Goal: Transaction & Acquisition: Book appointment/travel/reservation

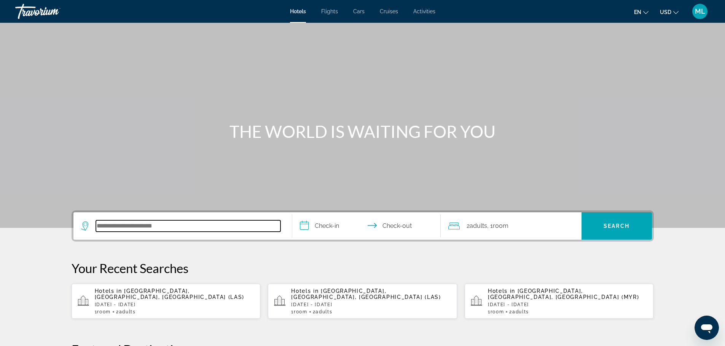
click at [157, 226] on input "Search hotel destination" at bounding box center [188, 226] width 184 height 11
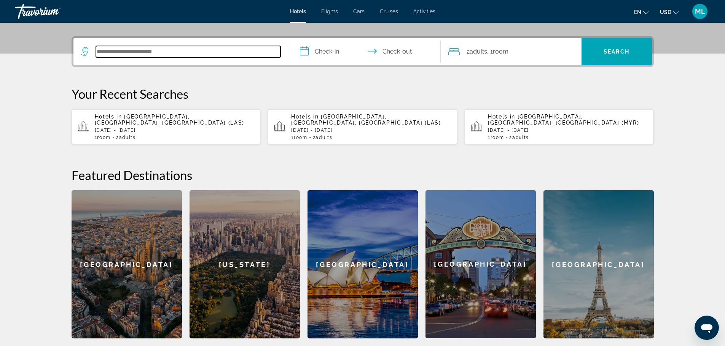
scroll to position [186, 0]
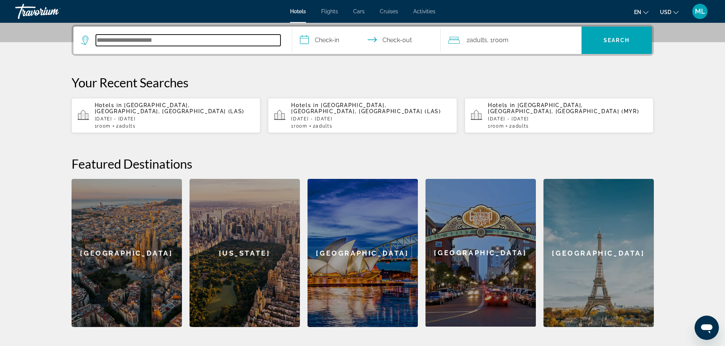
click at [227, 40] on input "Search hotel destination" at bounding box center [188, 40] width 184 height 11
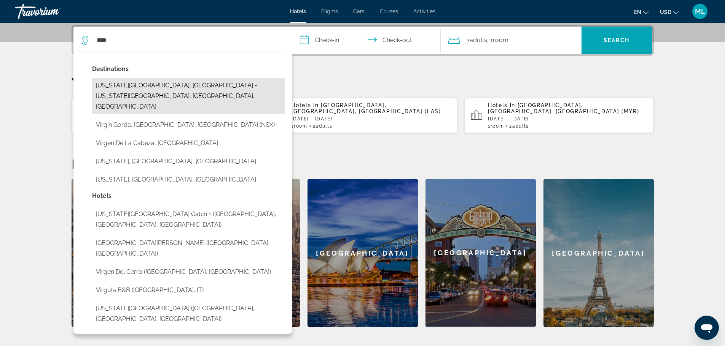
click at [179, 84] on button "[US_STATE][GEOGRAPHIC_DATA], [GEOGRAPHIC_DATA] - [US_STATE][GEOGRAPHIC_DATA], […" at bounding box center [188, 96] width 192 height 36
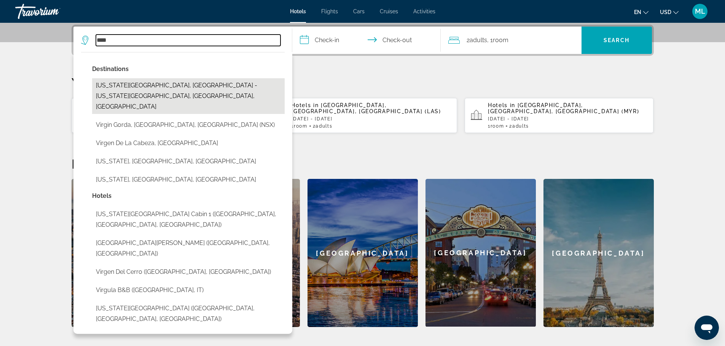
type input "**********"
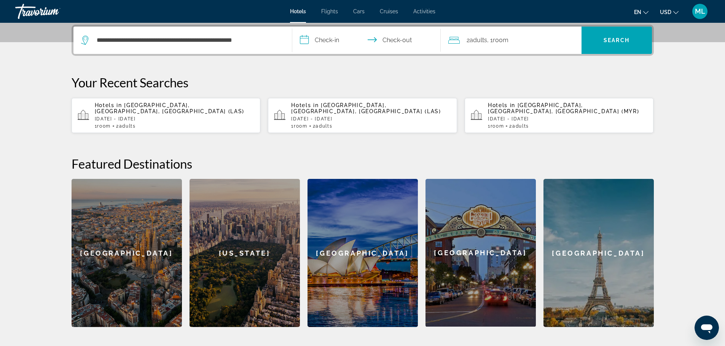
click at [305, 38] on input "**********" at bounding box center [367, 42] width 151 height 30
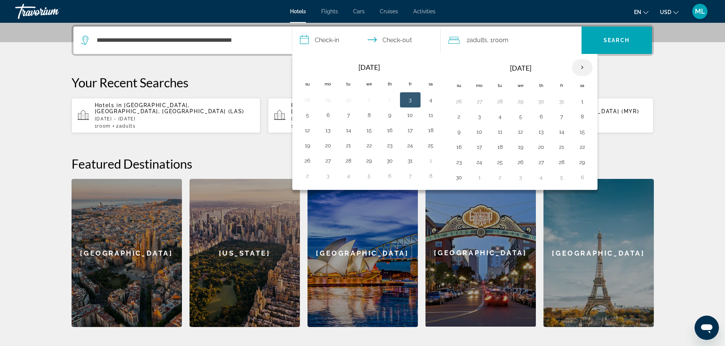
click at [579, 72] on th "Next month" at bounding box center [582, 67] width 21 height 17
click at [309, 177] on button "30" at bounding box center [307, 177] width 12 height 11
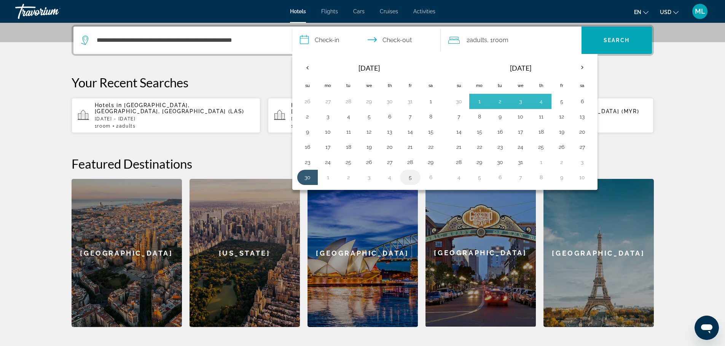
click at [412, 175] on button "5" at bounding box center [410, 177] width 12 height 11
type input "**********"
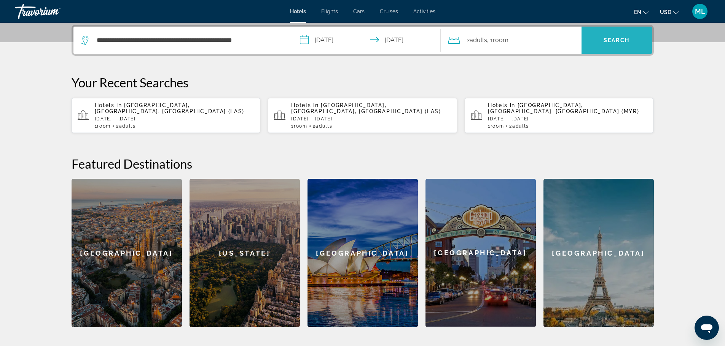
click at [618, 40] on span "Search" at bounding box center [616, 40] width 26 height 6
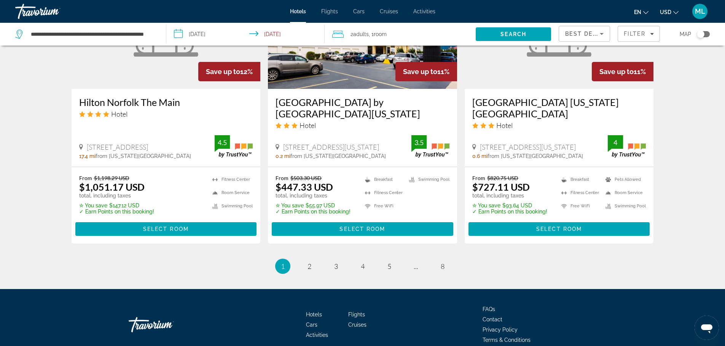
scroll to position [1017, 0]
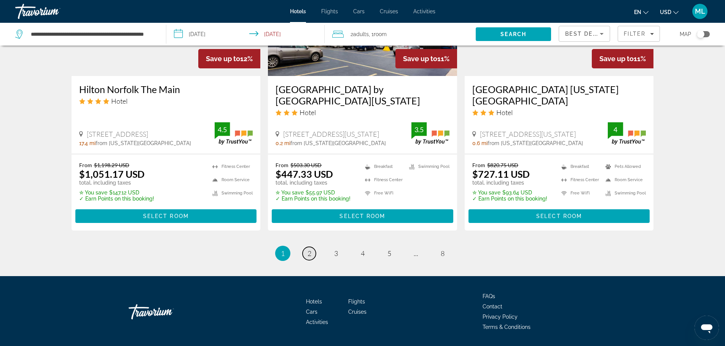
click at [311, 249] on span "2" at bounding box center [309, 253] width 4 height 8
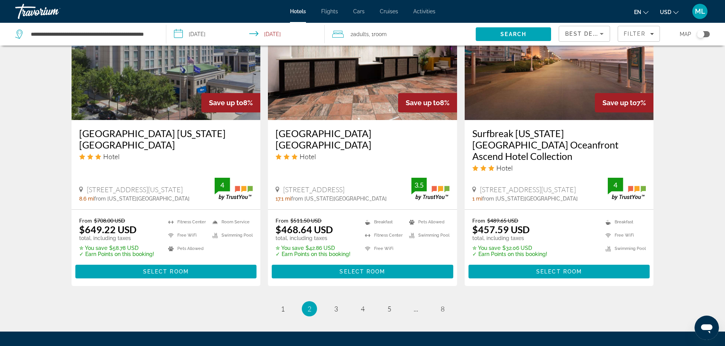
scroll to position [958, 0]
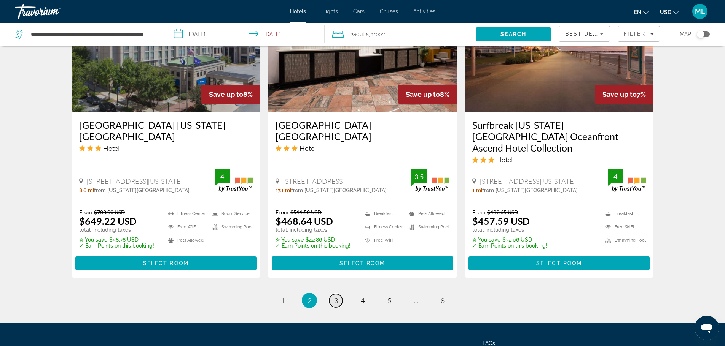
click at [340, 294] on link "page 3" at bounding box center [335, 300] width 13 height 13
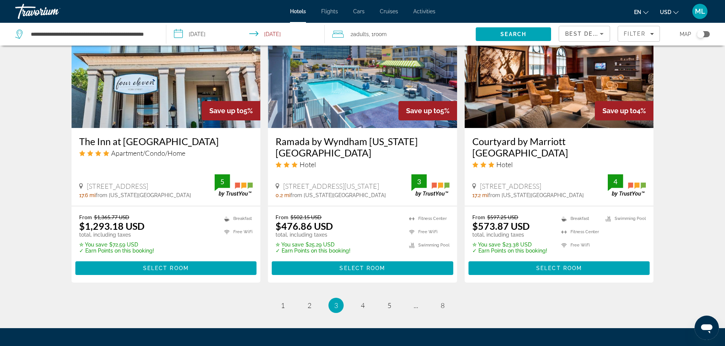
scroll to position [943, 0]
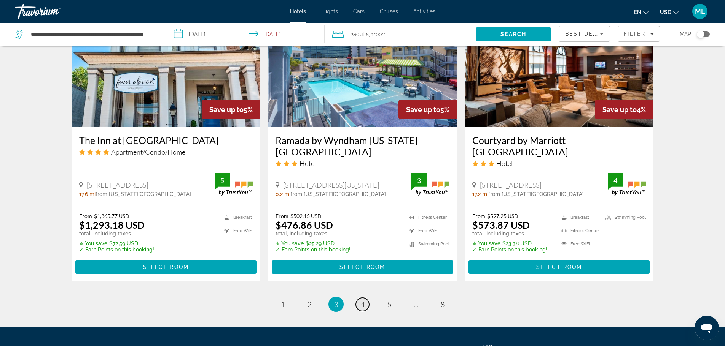
click at [363, 300] on span "4" at bounding box center [363, 304] width 4 height 8
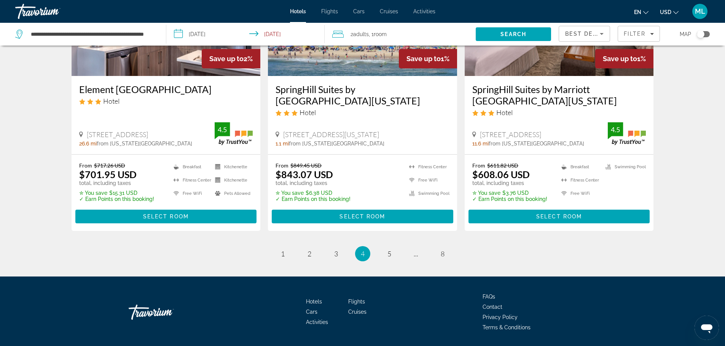
scroll to position [1017, 0]
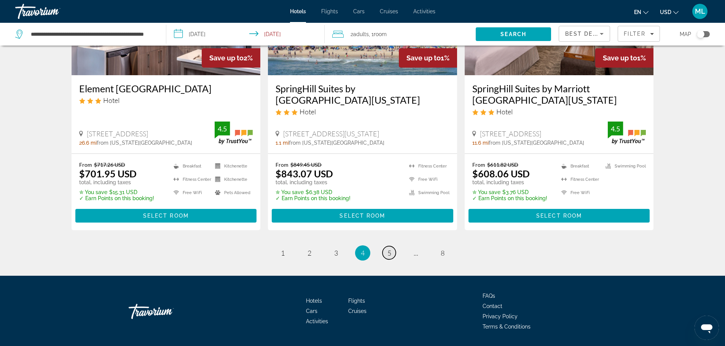
click at [386, 246] on link "page 5" at bounding box center [388, 252] width 13 height 13
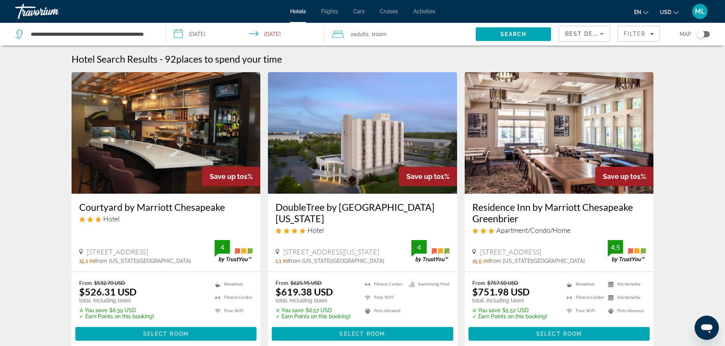
click at [561, 178] on img "Main content" at bounding box center [558, 133] width 189 height 122
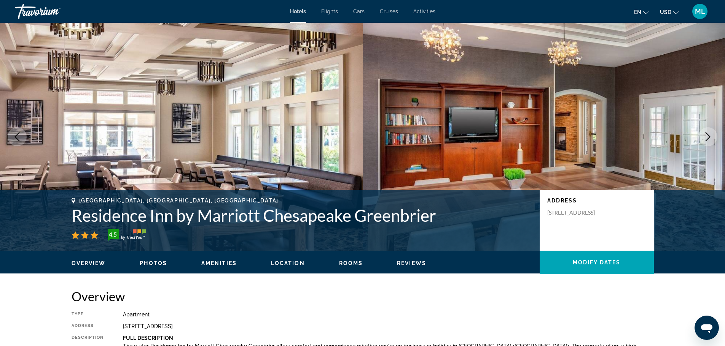
click at [561, 178] on img "Main content" at bounding box center [543, 137] width 362 height 228
click at [700, 138] on button "Next image" at bounding box center [707, 136] width 19 height 19
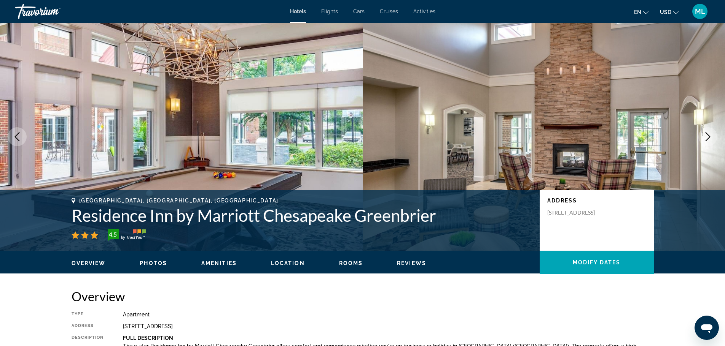
click at [700, 138] on button "Next image" at bounding box center [707, 136] width 19 height 19
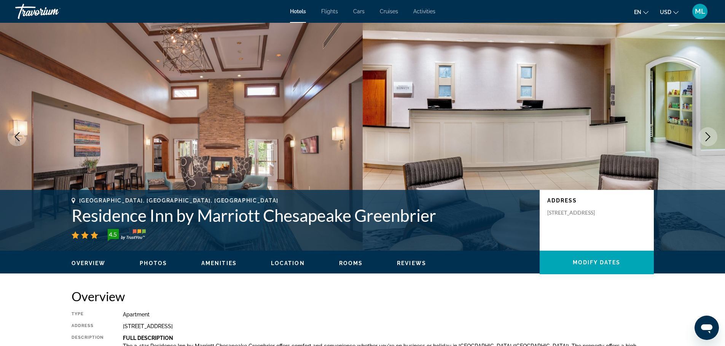
click at [700, 138] on button "Next image" at bounding box center [707, 136] width 19 height 19
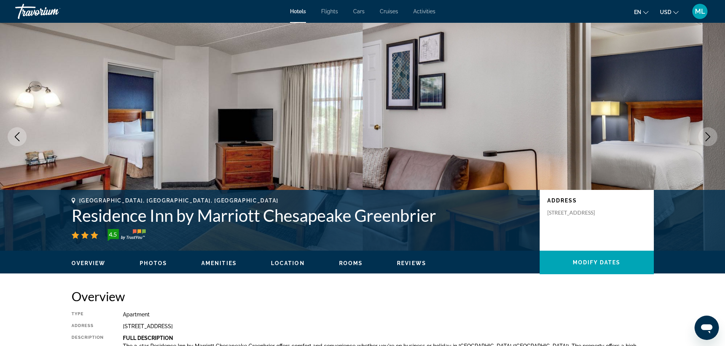
click at [700, 138] on button "Next image" at bounding box center [707, 136] width 19 height 19
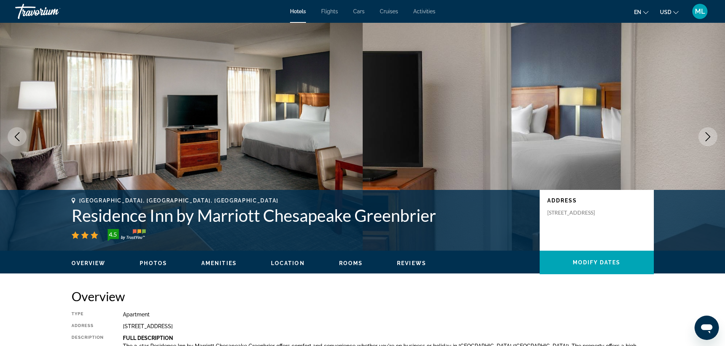
click at [700, 138] on button "Next image" at bounding box center [707, 136] width 19 height 19
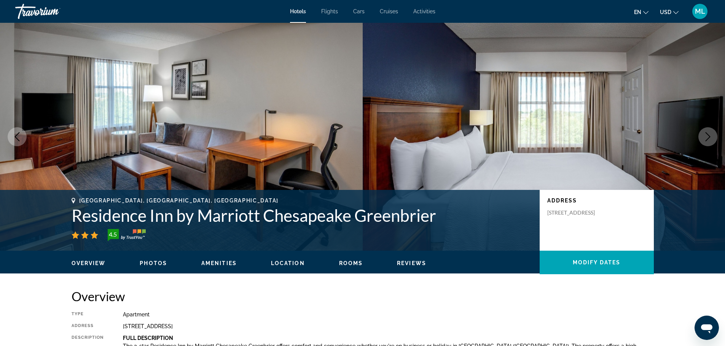
click at [700, 138] on button "Next image" at bounding box center [707, 136] width 19 height 19
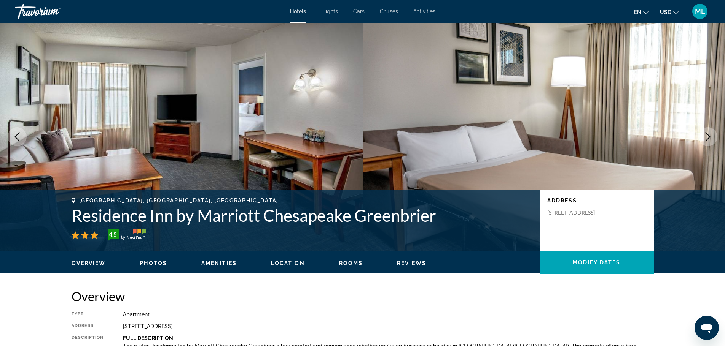
click at [700, 138] on button "Next image" at bounding box center [707, 136] width 19 height 19
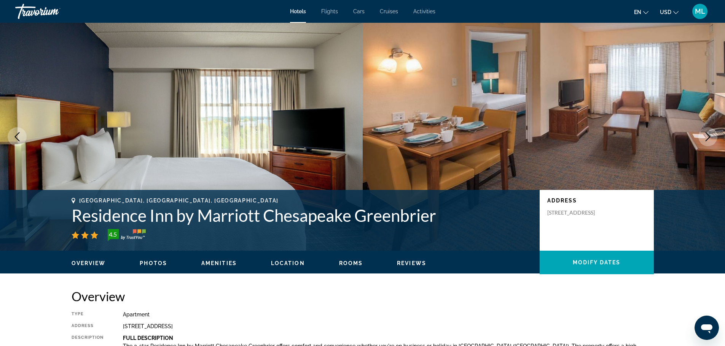
click at [700, 138] on button "Next image" at bounding box center [707, 136] width 19 height 19
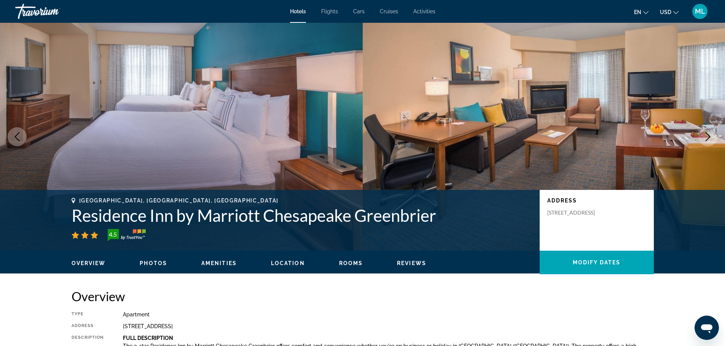
click at [700, 138] on button "Next image" at bounding box center [707, 136] width 19 height 19
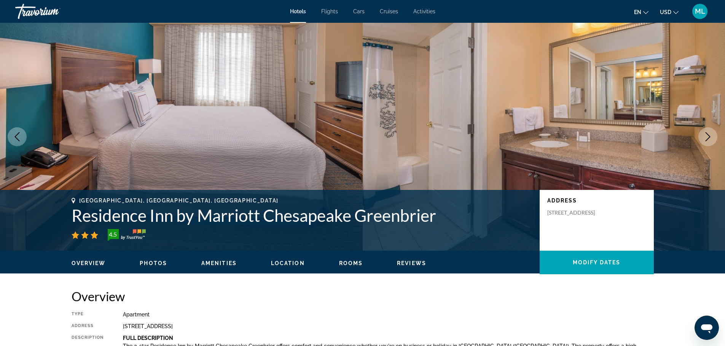
click at [700, 138] on button "Next image" at bounding box center [707, 136] width 19 height 19
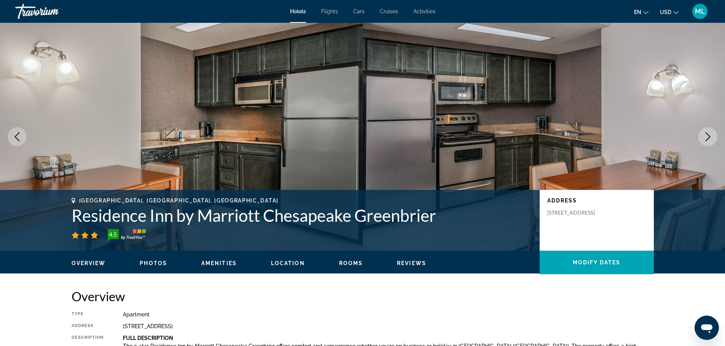
click at [700, 138] on button "Next image" at bounding box center [707, 136] width 19 height 19
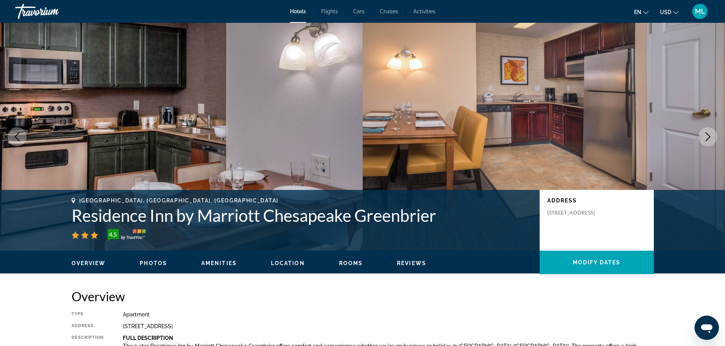
click at [700, 138] on button "Next image" at bounding box center [707, 136] width 19 height 19
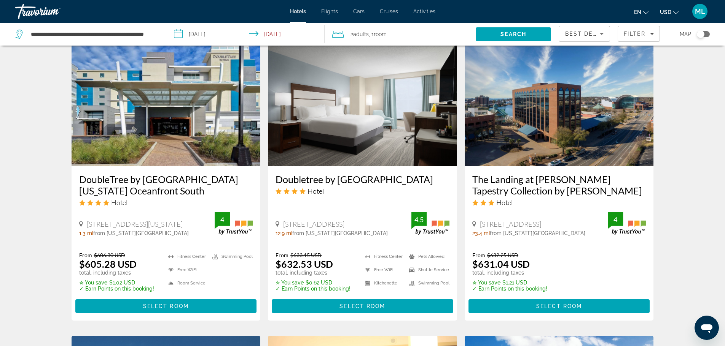
scroll to position [609, 0]
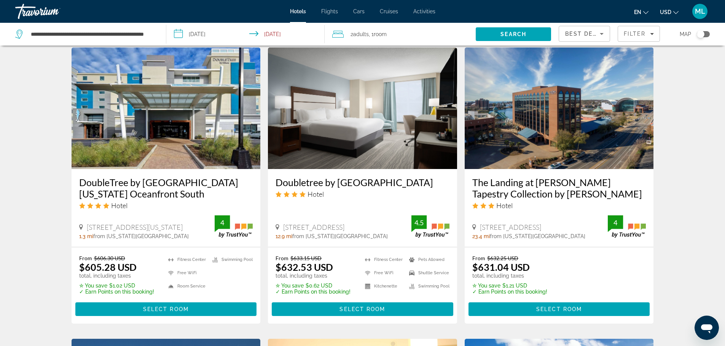
click at [337, 148] on img "Main content" at bounding box center [362, 109] width 189 height 122
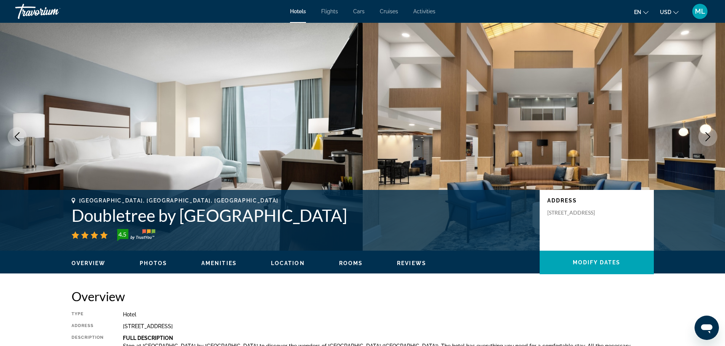
click at [712, 140] on button "Next image" at bounding box center [707, 136] width 19 height 19
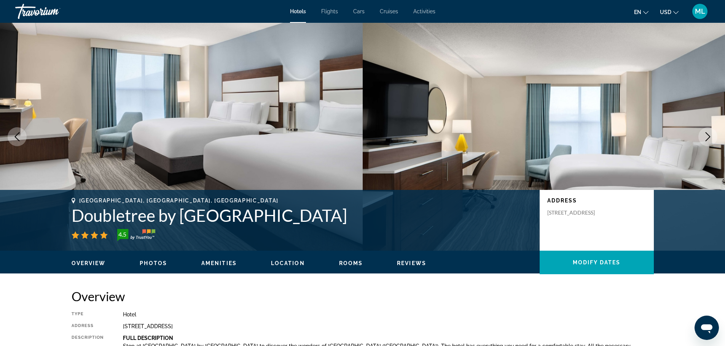
click at [712, 140] on button "Next image" at bounding box center [707, 136] width 19 height 19
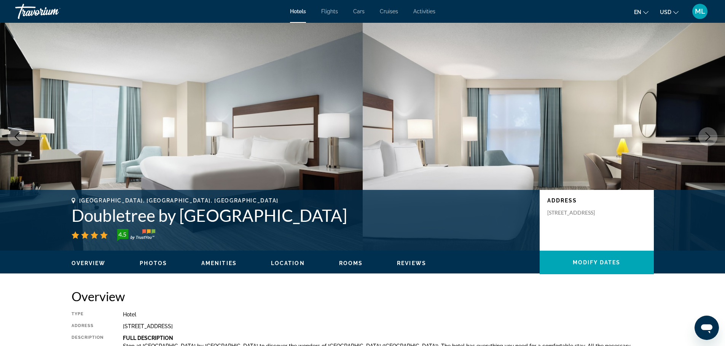
click at [712, 140] on button "Next image" at bounding box center [707, 136] width 19 height 19
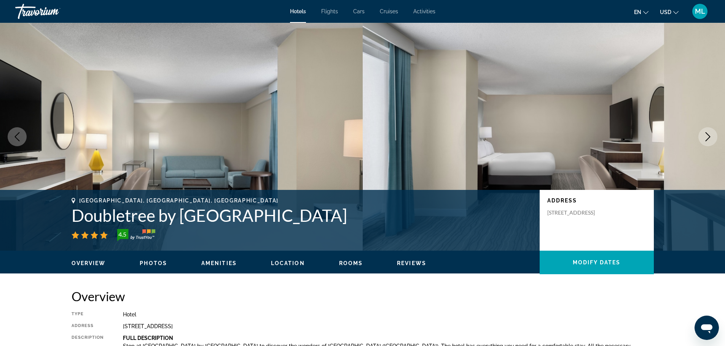
click at [712, 140] on button "Next image" at bounding box center [707, 136] width 19 height 19
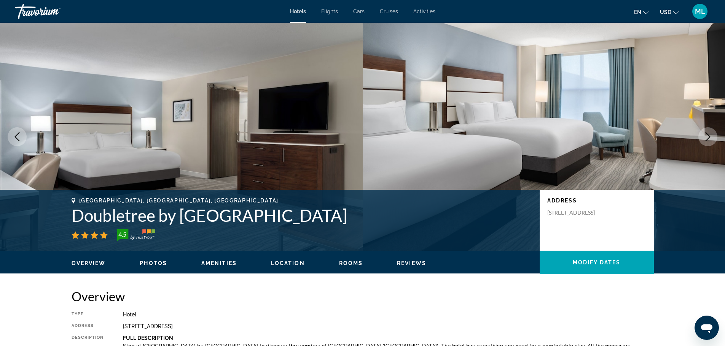
click at [712, 140] on button "Next image" at bounding box center [707, 136] width 19 height 19
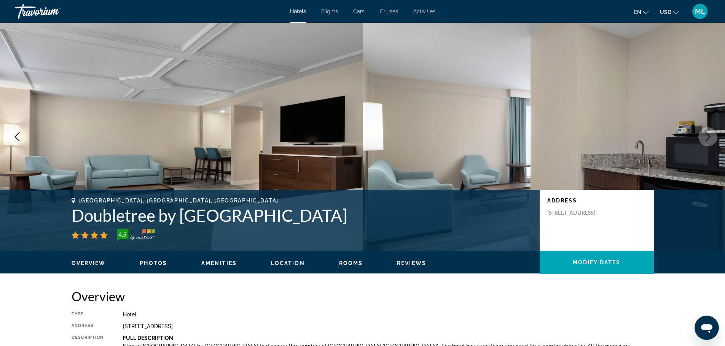
click at [712, 140] on button "Next image" at bounding box center [707, 136] width 19 height 19
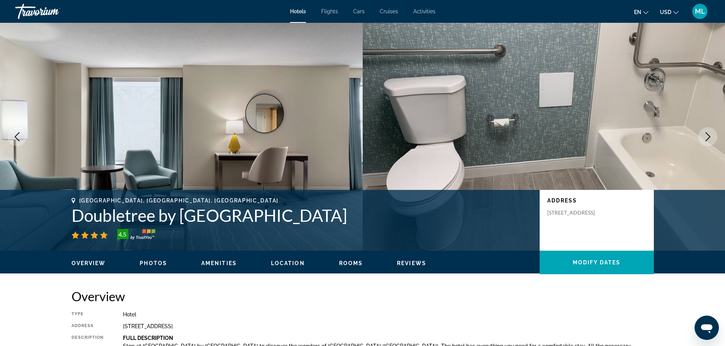
click at [712, 140] on button "Next image" at bounding box center [707, 136] width 19 height 19
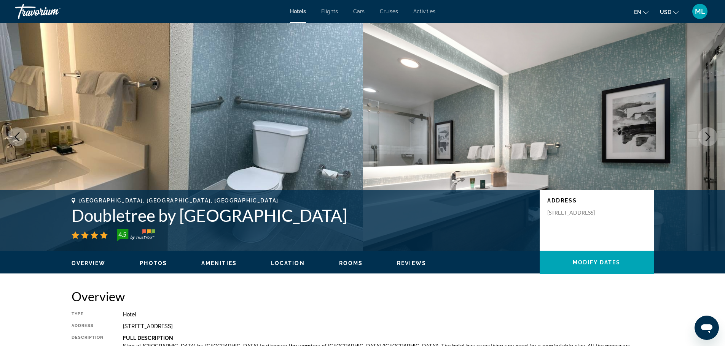
click at [712, 140] on button "Next image" at bounding box center [707, 136] width 19 height 19
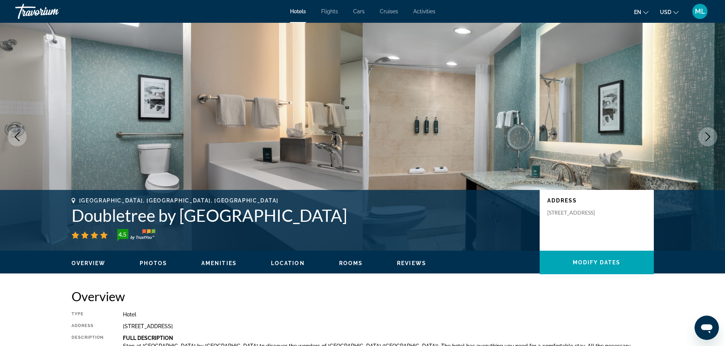
click at [712, 140] on button "Next image" at bounding box center [707, 136] width 19 height 19
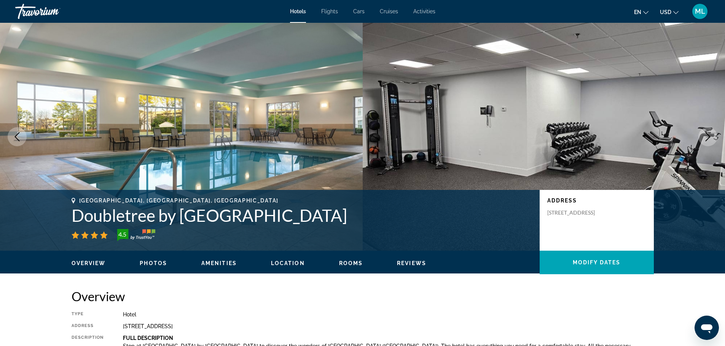
click at [712, 140] on button "Next image" at bounding box center [707, 136] width 19 height 19
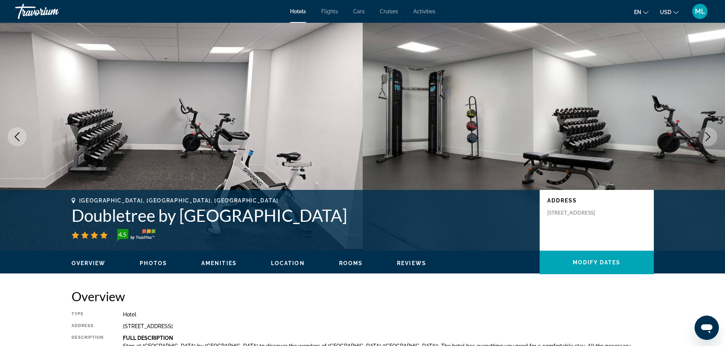
click at [712, 140] on button "Next image" at bounding box center [707, 136] width 19 height 19
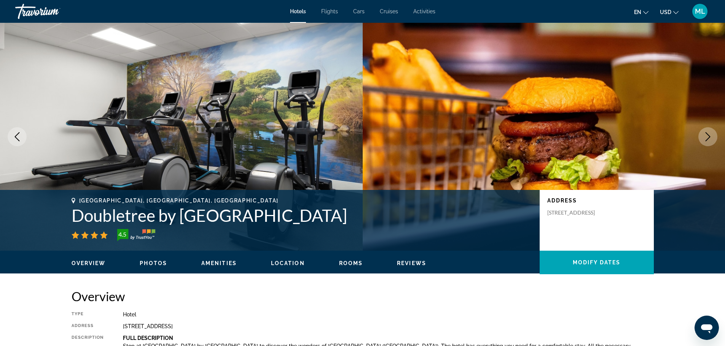
click at [712, 140] on button "Next image" at bounding box center [707, 136] width 19 height 19
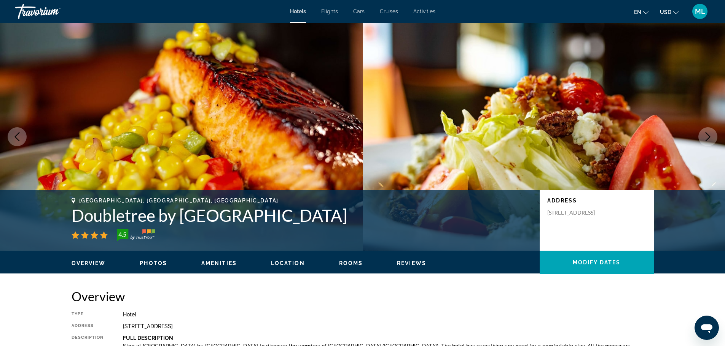
click at [712, 140] on button "Next image" at bounding box center [707, 136] width 19 height 19
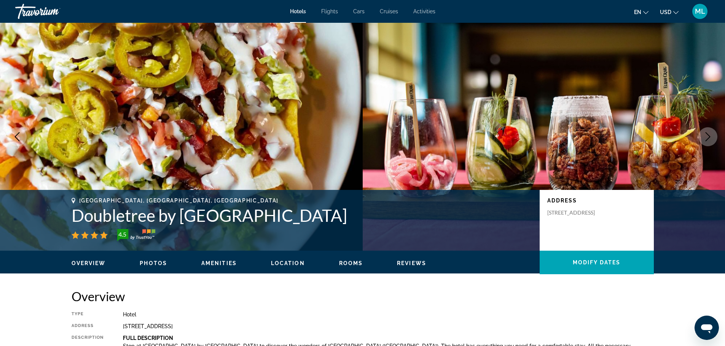
click at [712, 140] on button "Next image" at bounding box center [707, 136] width 19 height 19
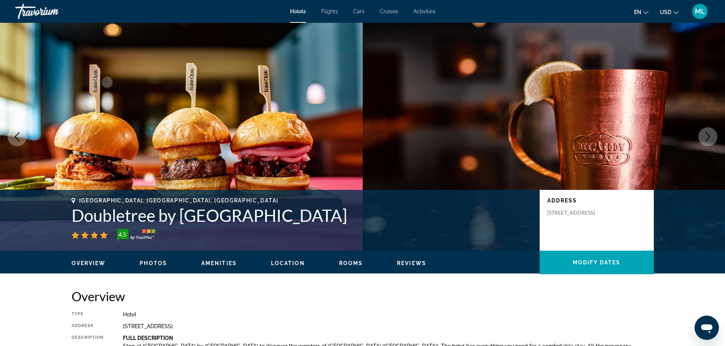
click at [712, 140] on button "Next image" at bounding box center [707, 136] width 19 height 19
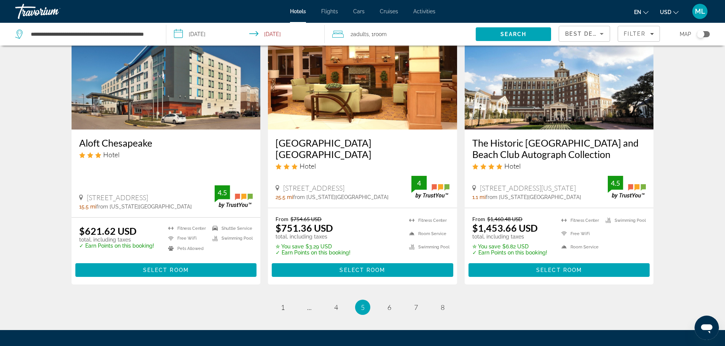
scroll to position [958, 0]
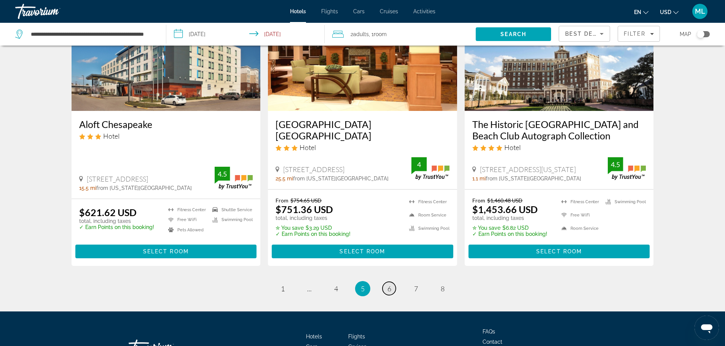
click at [388, 288] on span "6" at bounding box center [389, 289] width 4 height 8
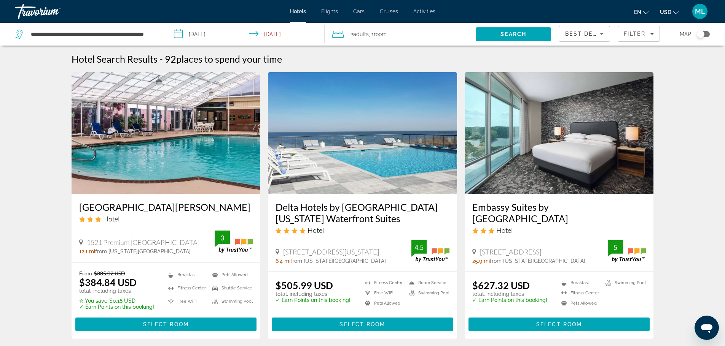
click at [399, 154] on img "Main content" at bounding box center [362, 133] width 189 height 122
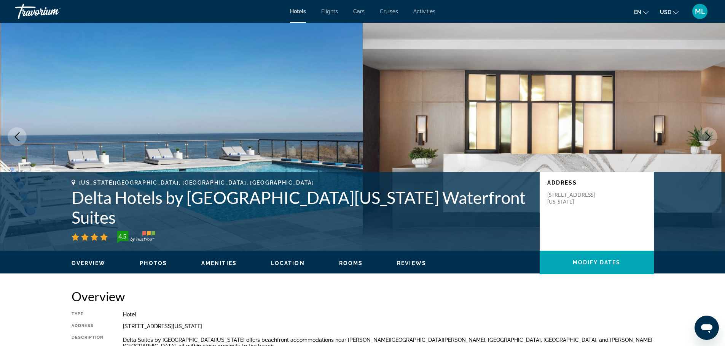
click at [710, 133] on icon "Next image" at bounding box center [707, 136] width 9 height 9
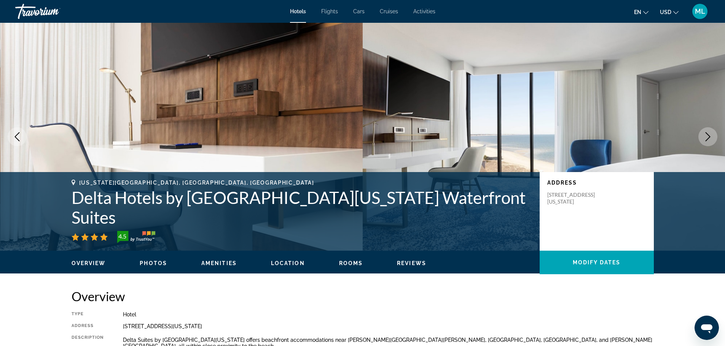
click at [710, 133] on icon "Next image" at bounding box center [707, 136] width 9 height 9
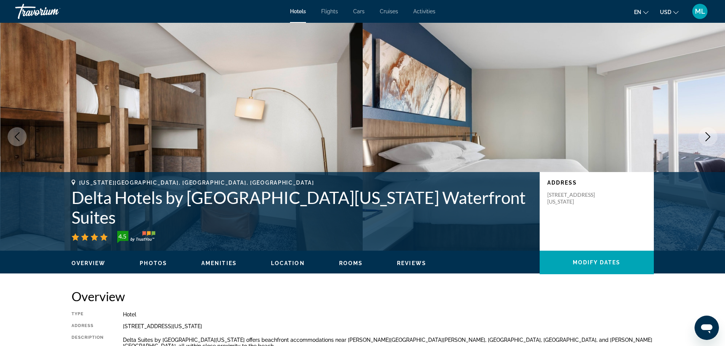
click at [710, 133] on icon "Next image" at bounding box center [707, 136] width 9 height 9
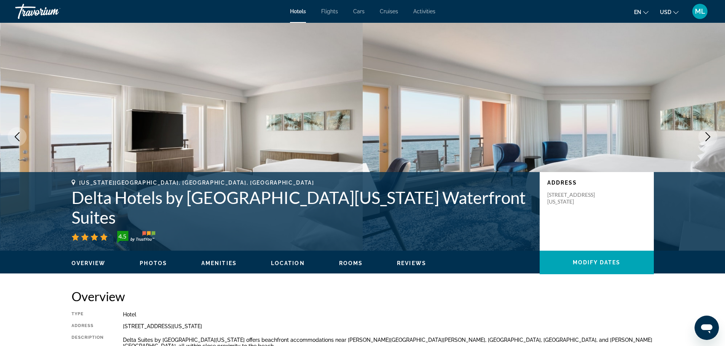
click at [710, 133] on icon "Next image" at bounding box center [707, 136] width 9 height 9
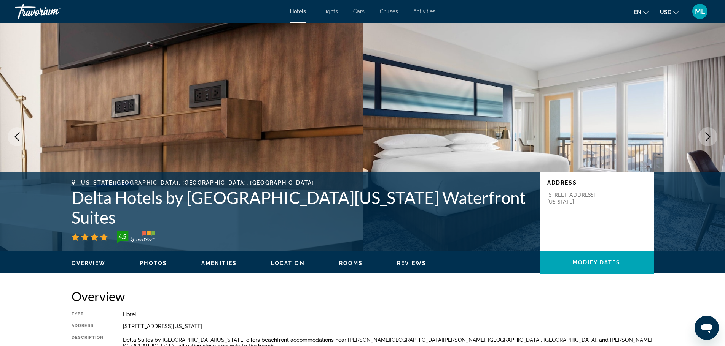
click at [710, 133] on icon "Next image" at bounding box center [707, 136] width 9 height 9
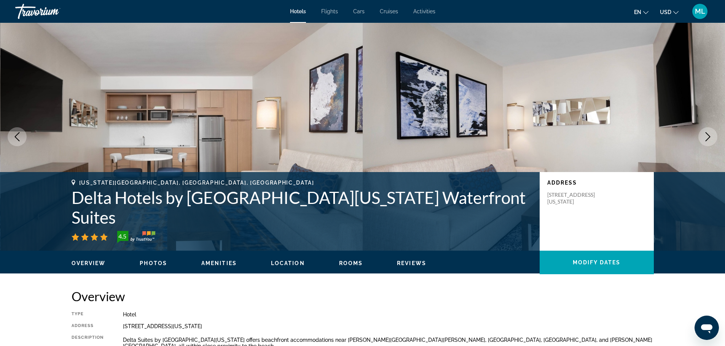
click at [710, 133] on icon "Next image" at bounding box center [707, 136] width 9 height 9
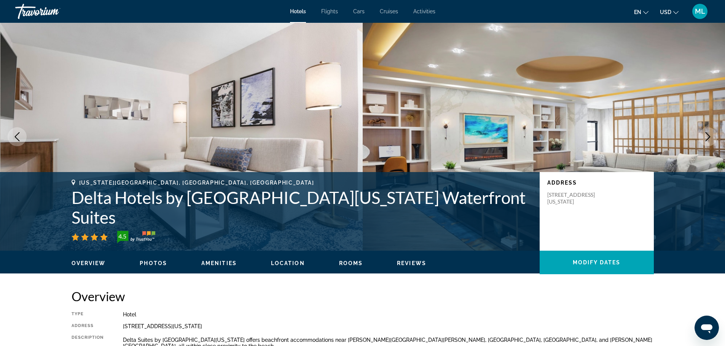
click at [710, 133] on icon "Next image" at bounding box center [707, 136] width 9 height 9
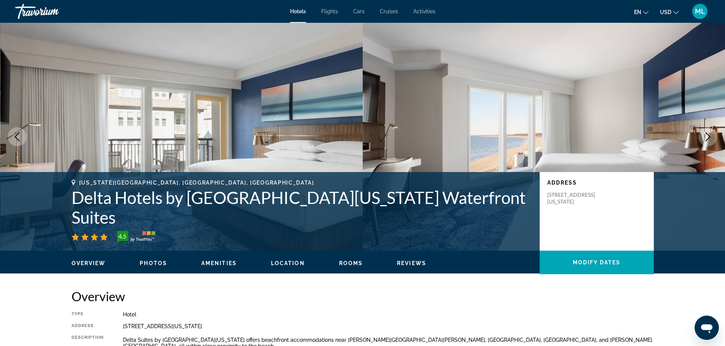
click at [710, 133] on icon "Next image" at bounding box center [707, 136] width 9 height 9
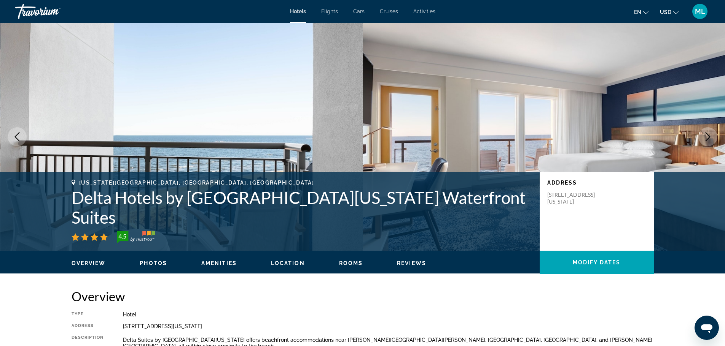
click at [710, 133] on icon "Next image" at bounding box center [707, 136] width 9 height 9
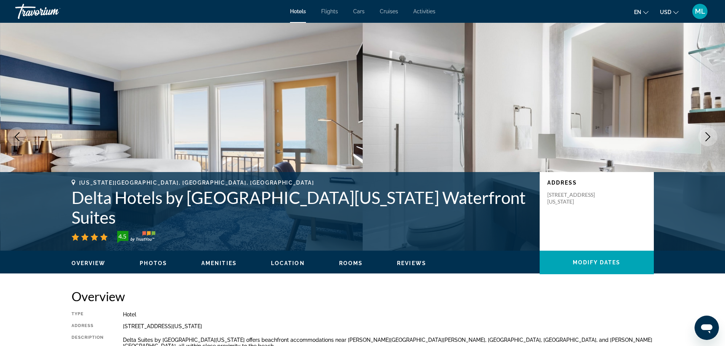
click at [710, 133] on icon "Next image" at bounding box center [707, 136] width 9 height 9
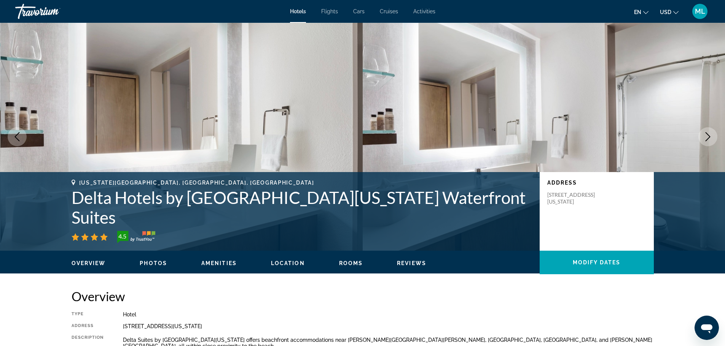
click at [710, 133] on icon "Next image" at bounding box center [707, 136] width 9 height 9
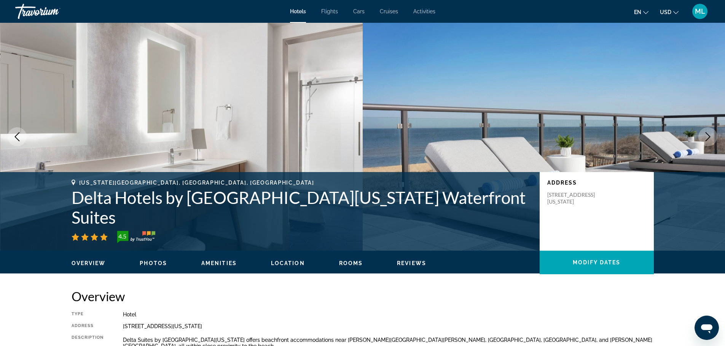
click at [710, 133] on icon "Next image" at bounding box center [707, 136] width 9 height 9
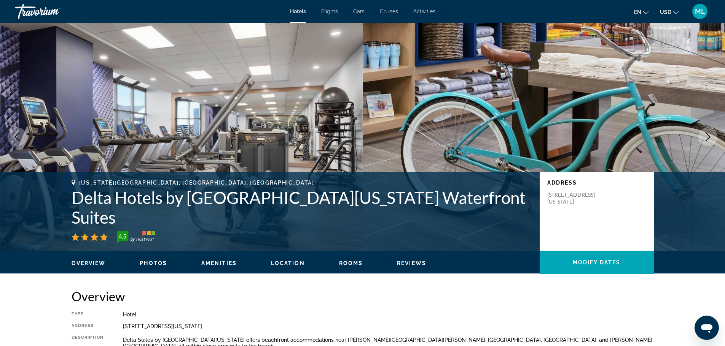
click at [710, 133] on icon "Next image" at bounding box center [707, 136] width 9 height 9
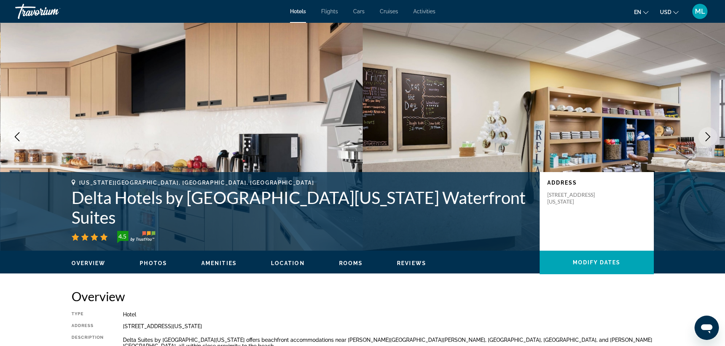
click at [710, 133] on icon "Next image" at bounding box center [707, 136] width 9 height 9
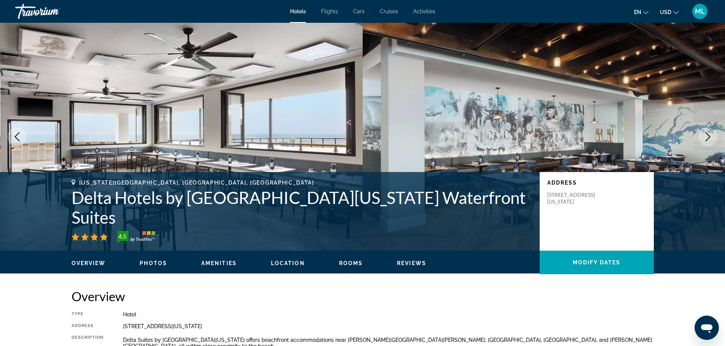
click at [710, 133] on icon "Next image" at bounding box center [707, 136] width 9 height 9
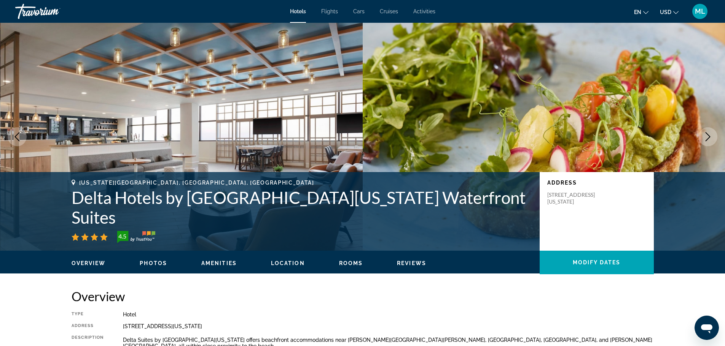
click at [710, 133] on icon "Next image" at bounding box center [707, 136] width 9 height 9
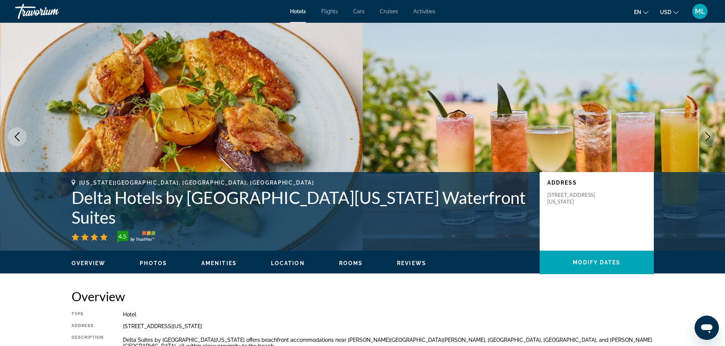
click at [710, 133] on icon "Next image" at bounding box center [707, 136] width 9 height 9
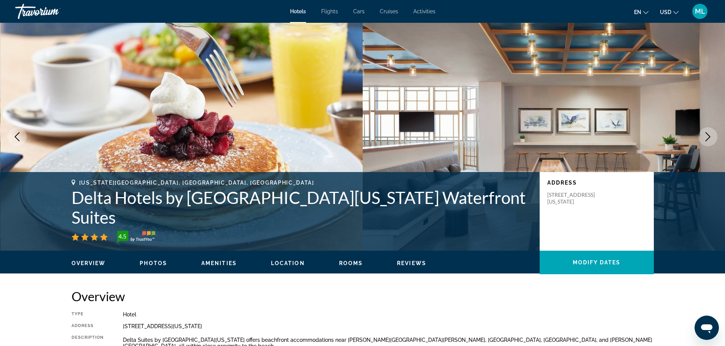
click at [710, 133] on icon "Next image" at bounding box center [707, 136] width 9 height 9
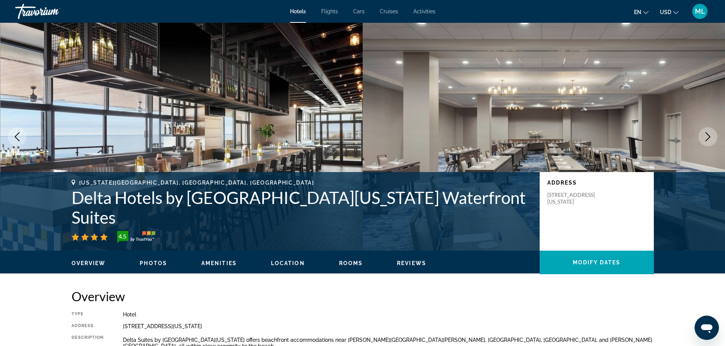
click at [710, 133] on icon "Next image" at bounding box center [707, 136] width 9 height 9
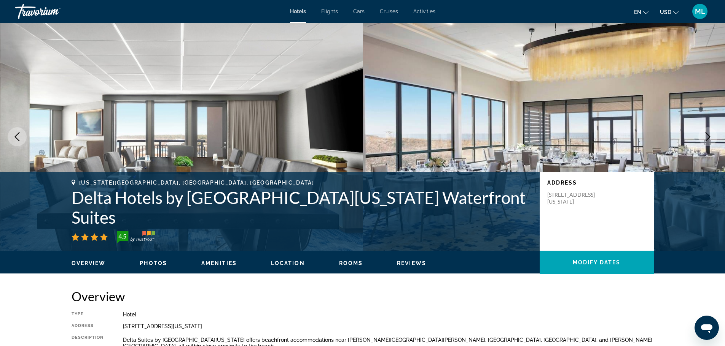
click at [710, 135] on icon "Next image" at bounding box center [707, 136] width 9 height 9
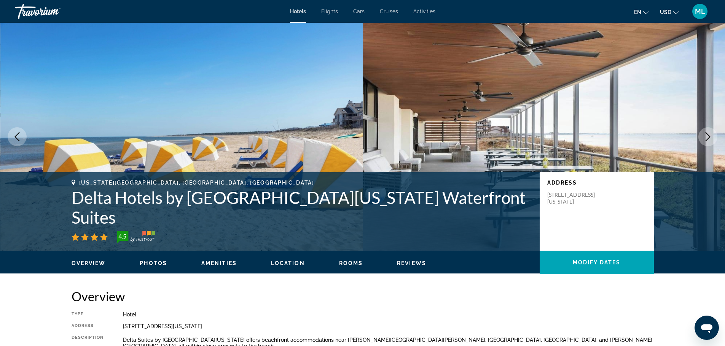
click at [710, 135] on icon "Next image" at bounding box center [707, 136] width 9 height 9
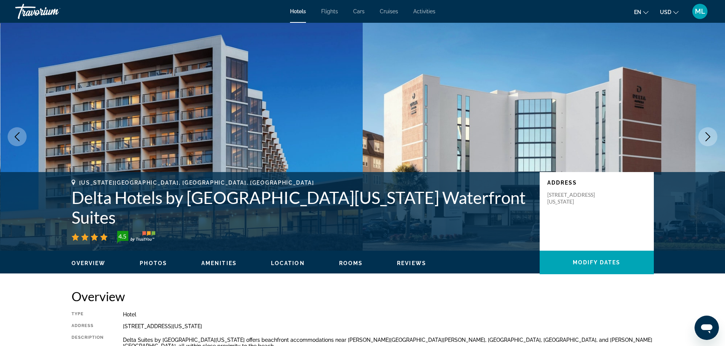
click at [710, 135] on icon "Next image" at bounding box center [707, 136] width 9 height 9
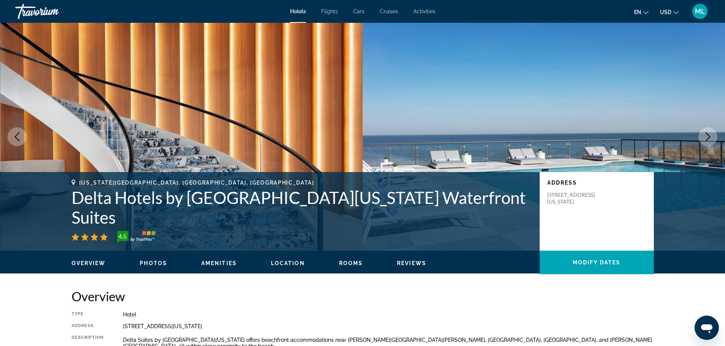
click at [710, 135] on icon "Next image" at bounding box center [707, 136] width 9 height 9
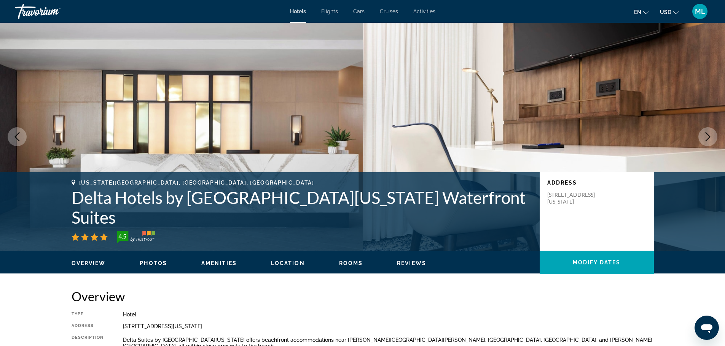
click at [710, 135] on icon "Next image" at bounding box center [707, 136] width 9 height 9
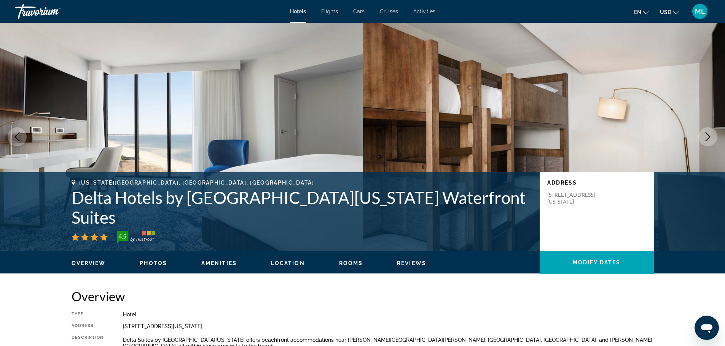
click at [710, 135] on icon "Next image" at bounding box center [707, 136] width 9 height 9
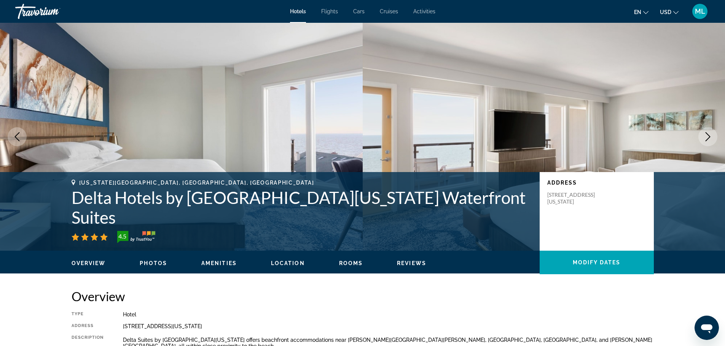
click at [710, 135] on icon "Next image" at bounding box center [707, 136] width 9 height 9
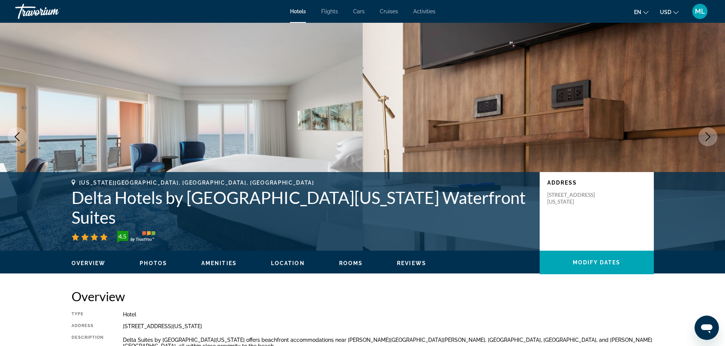
click at [710, 135] on icon "Next image" at bounding box center [707, 136] width 9 height 9
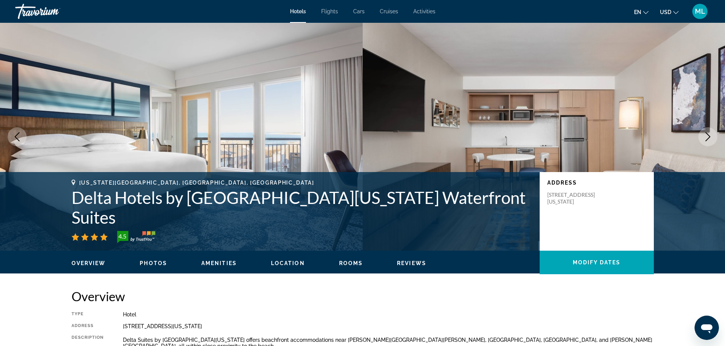
click at [710, 135] on icon "Next image" at bounding box center [707, 136] width 9 height 9
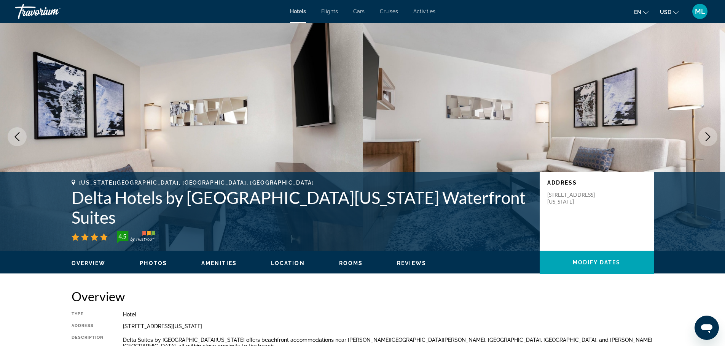
click at [710, 135] on icon "Next image" at bounding box center [707, 136] width 9 height 9
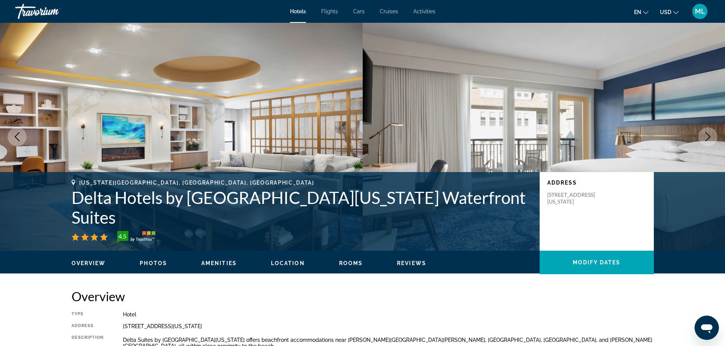
click at [710, 135] on icon "Next image" at bounding box center [707, 136] width 9 height 9
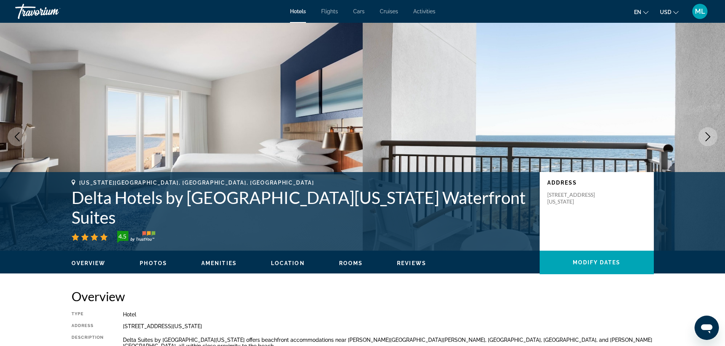
click at [710, 135] on icon "Next image" at bounding box center [707, 136] width 9 height 9
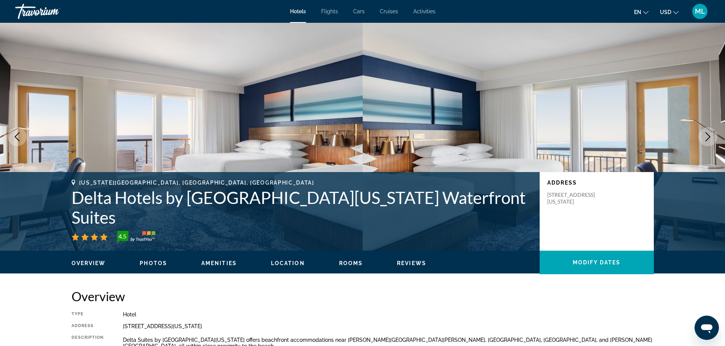
click at [710, 135] on icon "Next image" at bounding box center [707, 136] width 9 height 9
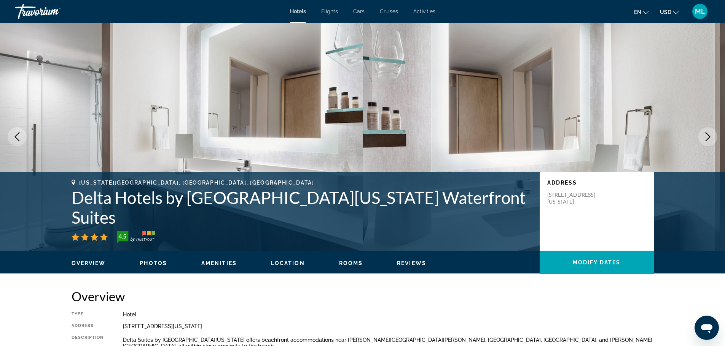
click at [710, 135] on icon "Next image" at bounding box center [707, 136] width 9 height 9
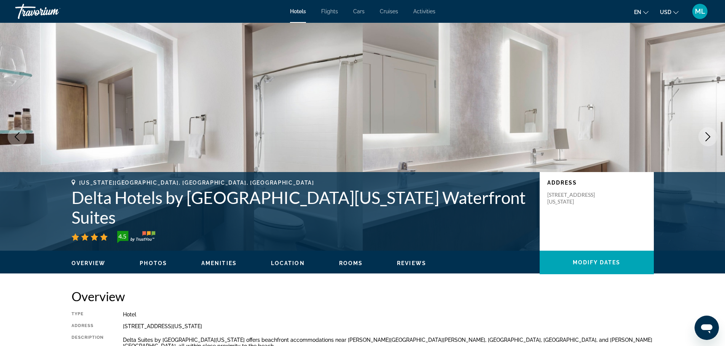
click at [710, 135] on icon "Next image" at bounding box center [707, 136] width 9 height 9
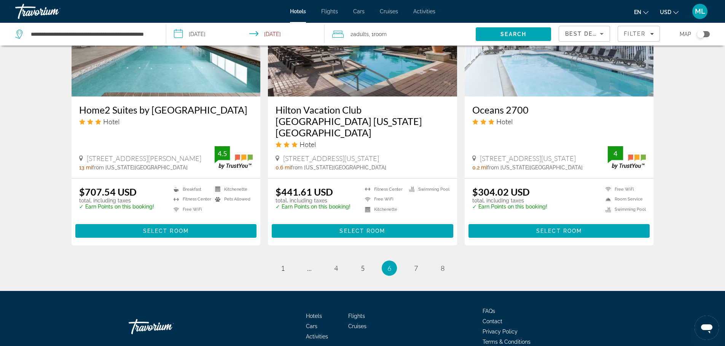
scroll to position [980, 0]
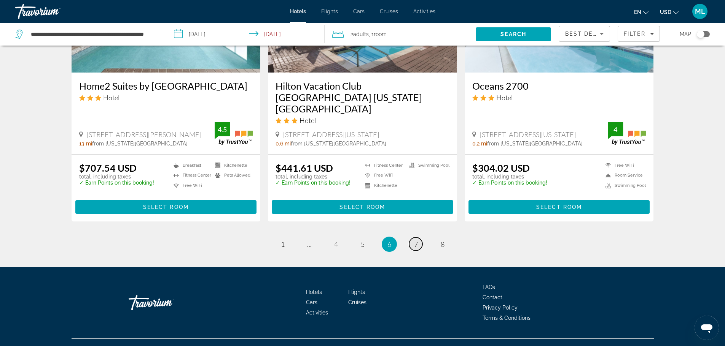
click at [417, 240] on span "7" at bounding box center [416, 244] width 4 height 8
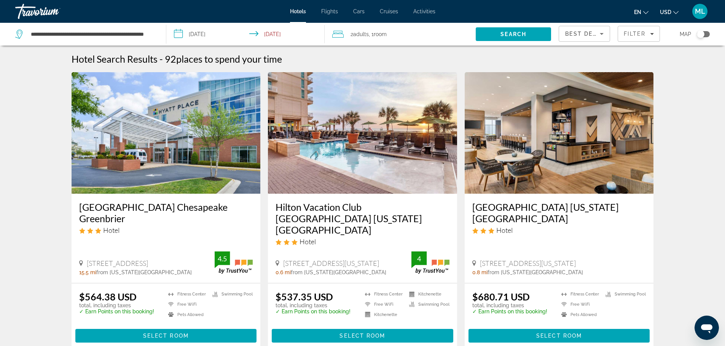
click at [539, 162] on img "Main content" at bounding box center [558, 133] width 189 height 122
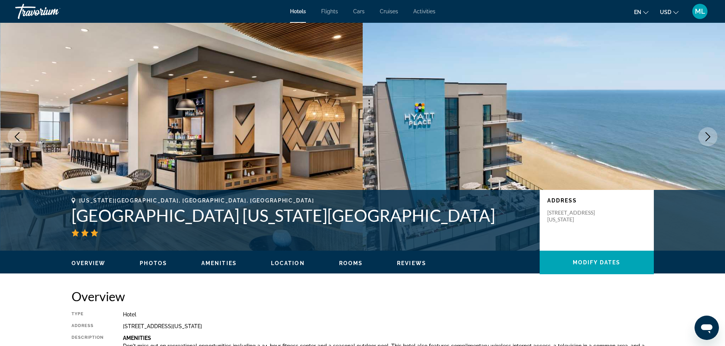
click at [715, 137] on button "Next image" at bounding box center [707, 136] width 19 height 19
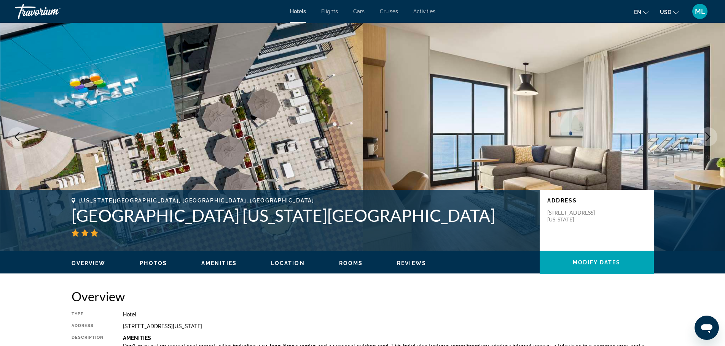
click at [715, 137] on button "Next image" at bounding box center [707, 136] width 19 height 19
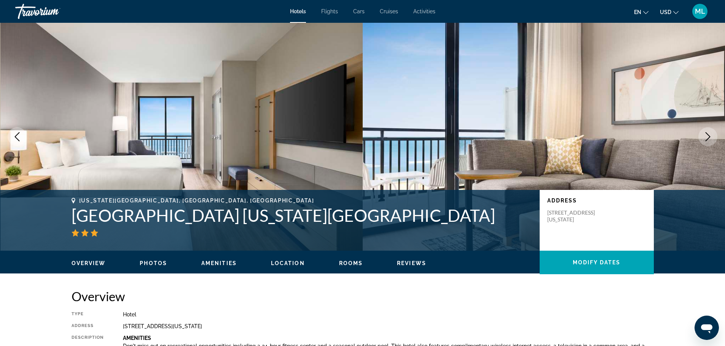
click at [715, 137] on button "Next image" at bounding box center [707, 136] width 19 height 19
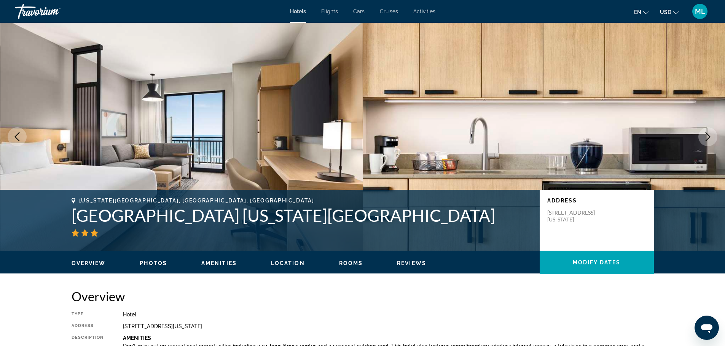
click at [707, 136] on icon "Next image" at bounding box center [707, 136] width 9 height 9
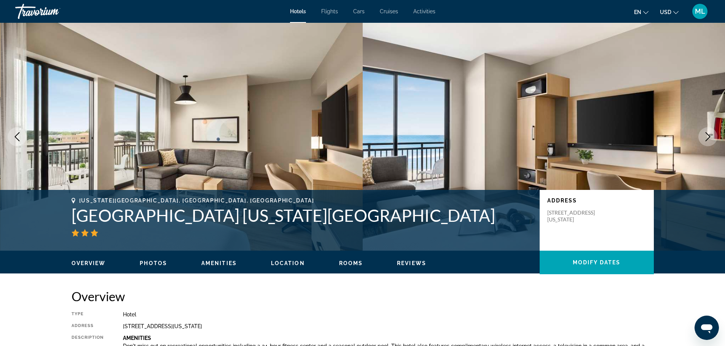
click at [707, 136] on icon "Next image" at bounding box center [707, 136] width 9 height 9
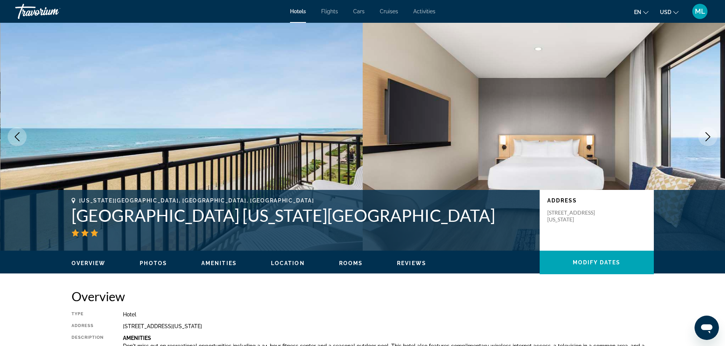
click at [707, 136] on icon "Next image" at bounding box center [707, 136] width 9 height 9
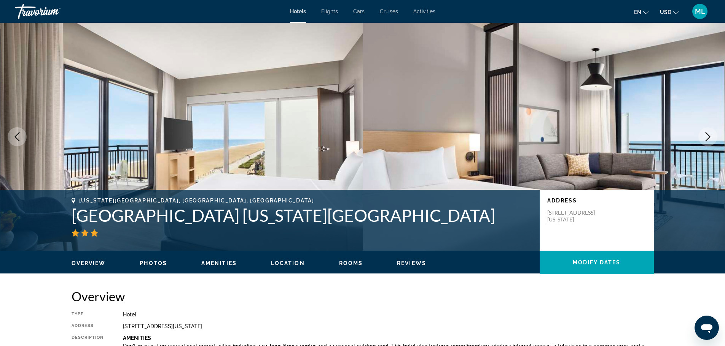
click at [707, 136] on icon "Next image" at bounding box center [707, 136] width 9 height 9
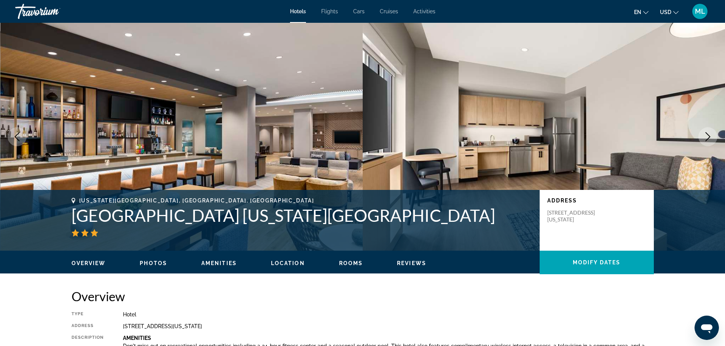
click at [707, 136] on icon "Next image" at bounding box center [707, 136] width 9 height 9
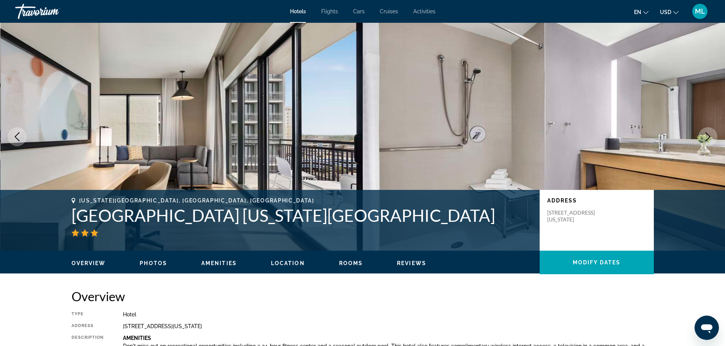
click at [707, 136] on icon "Next image" at bounding box center [707, 136] width 9 height 9
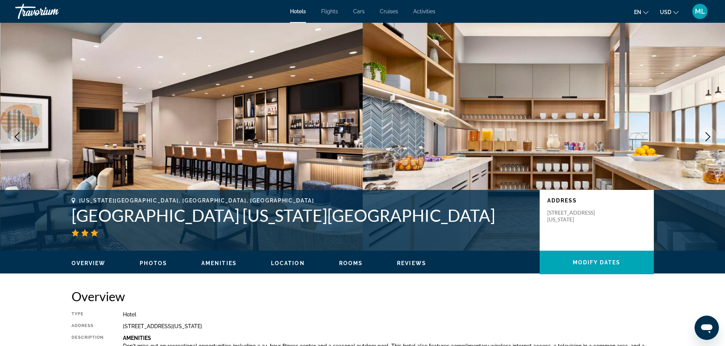
click at [707, 136] on icon "Next image" at bounding box center [707, 136] width 9 height 9
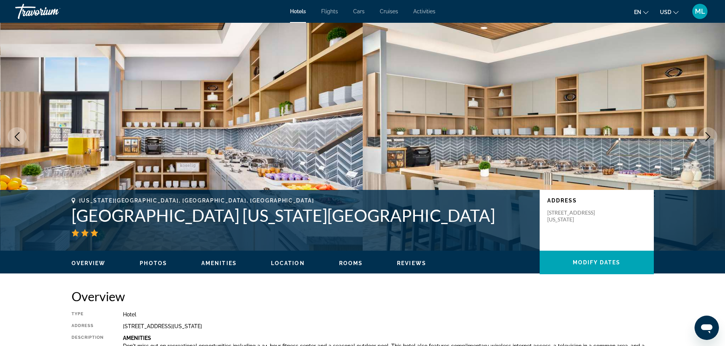
click at [707, 136] on icon "Next image" at bounding box center [707, 136] width 9 height 9
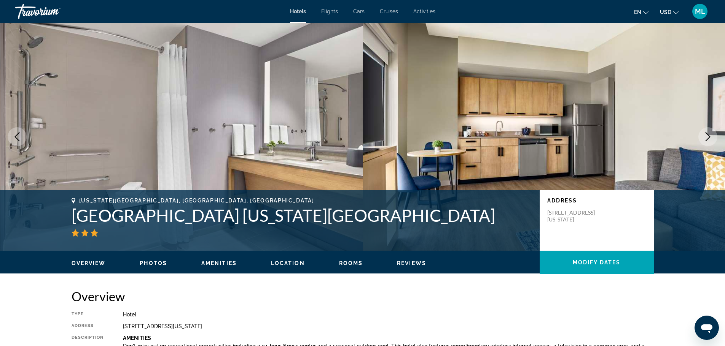
click at [707, 136] on icon "Next image" at bounding box center [707, 136] width 9 height 9
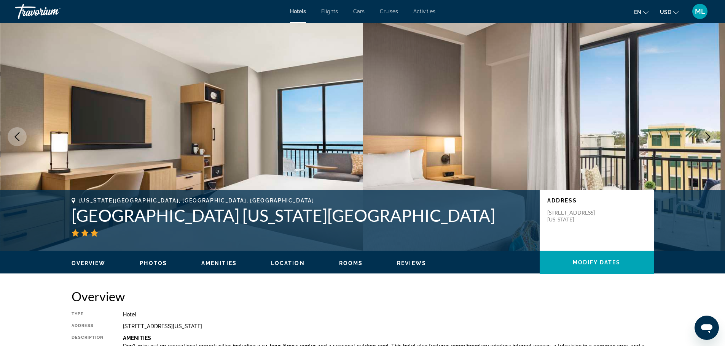
click at [707, 136] on icon "Next image" at bounding box center [707, 136] width 9 height 9
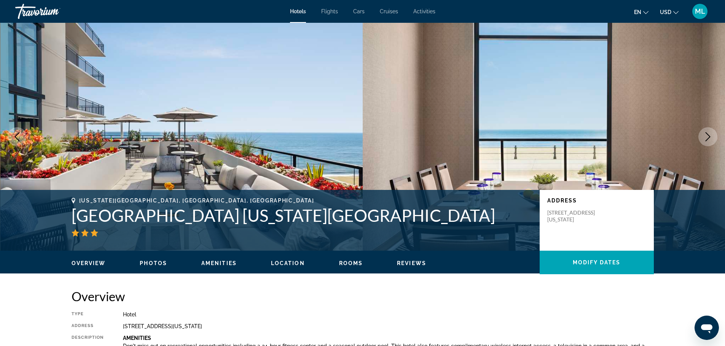
click at [707, 136] on icon "Next image" at bounding box center [707, 136] width 9 height 9
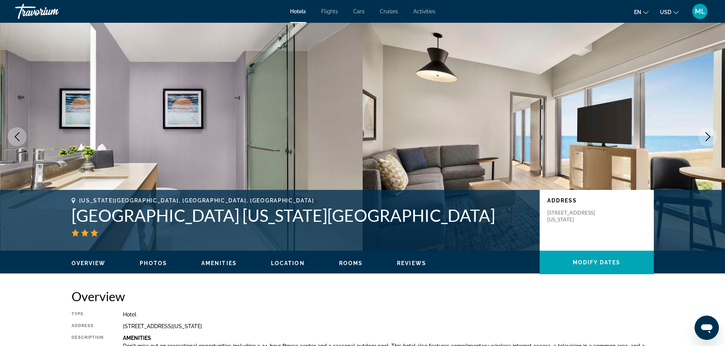
click at [707, 136] on icon "Next image" at bounding box center [707, 136] width 9 height 9
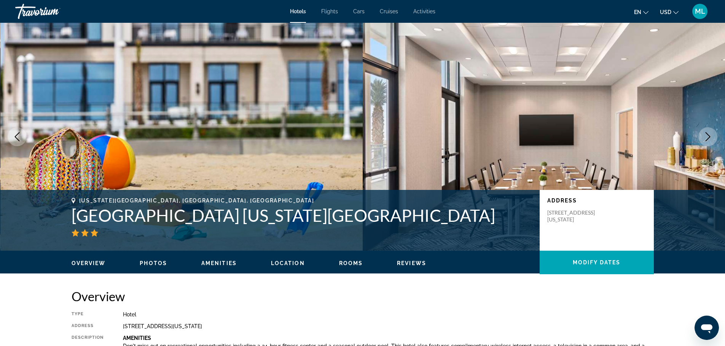
click at [707, 136] on icon "Next image" at bounding box center [707, 136] width 9 height 9
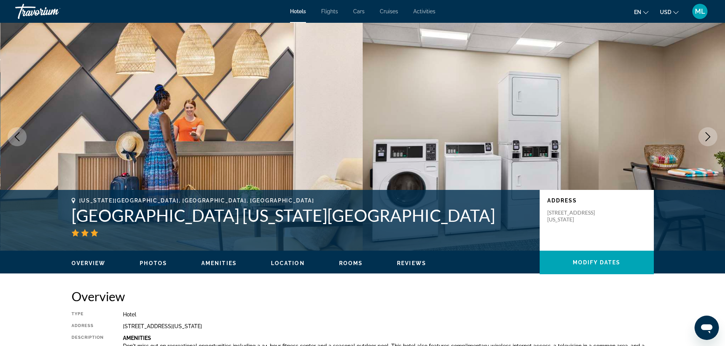
click at [707, 136] on icon "Next image" at bounding box center [707, 136] width 9 height 9
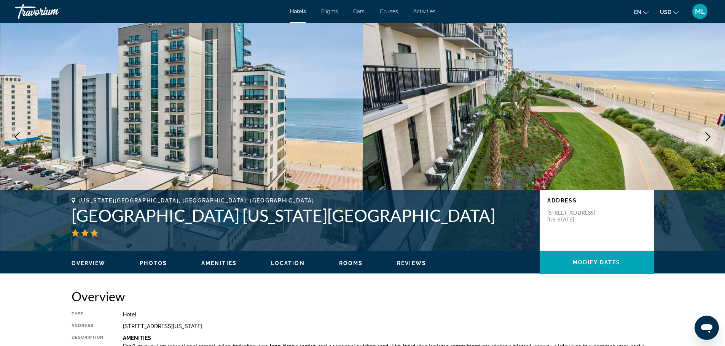
click at [707, 136] on icon "Next image" at bounding box center [707, 136] width 9 height 9
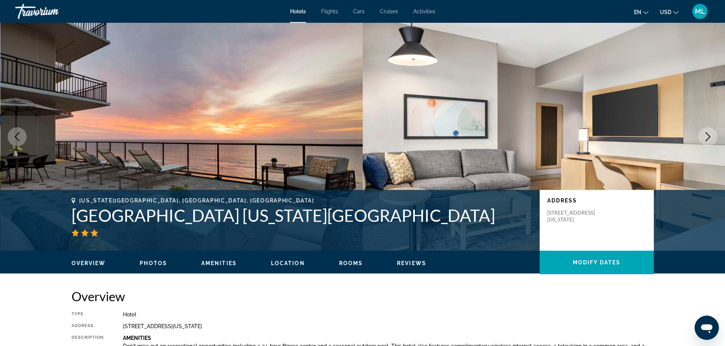
click at [707, 136] on icon "Next image" at bounding box center [707, 136] width 9 height 9
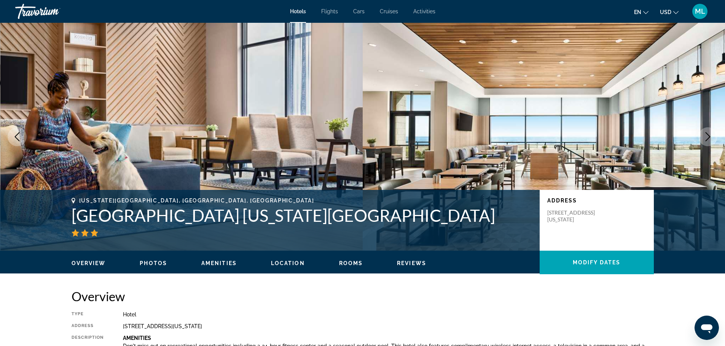
click at [707, 136] on icon "Next image" at bounding box center [707, 136] width 9 height 9
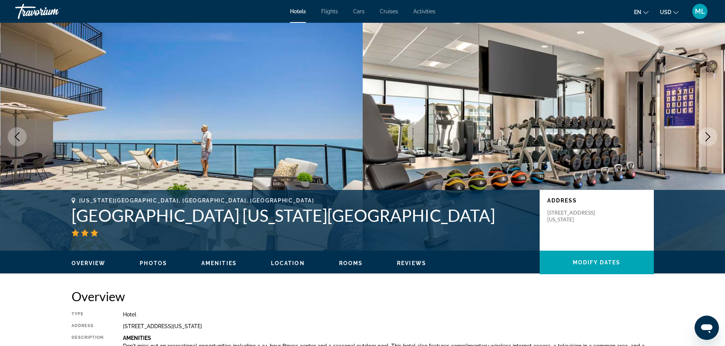
click at [707, 136] on icon "Next image" at bounding box center [707, 136] width 9 height 9
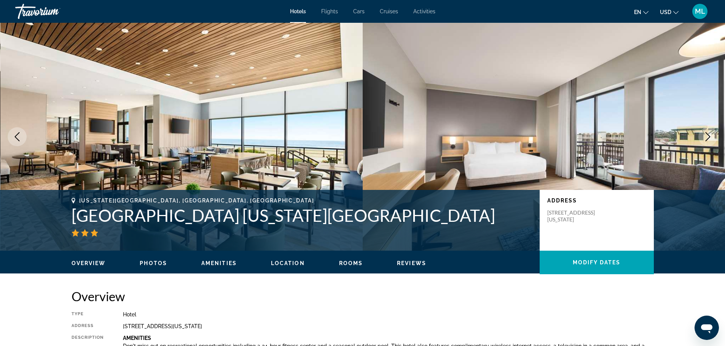
click at [707, 136] on icon "Next image" at bounding box center [707, 136] width 9 height 9
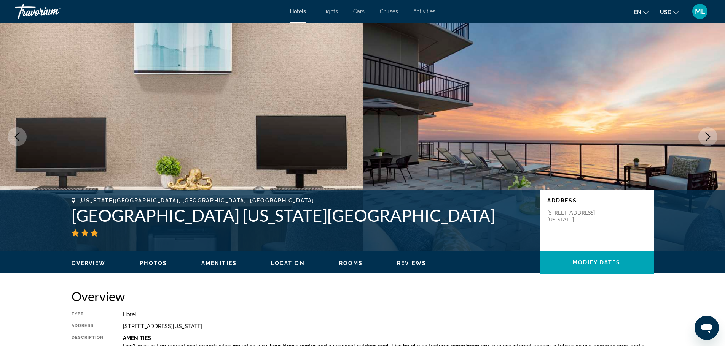
click at [707, 136] on icon "Next image" at bounding box center [707, 136] width 9 height 9
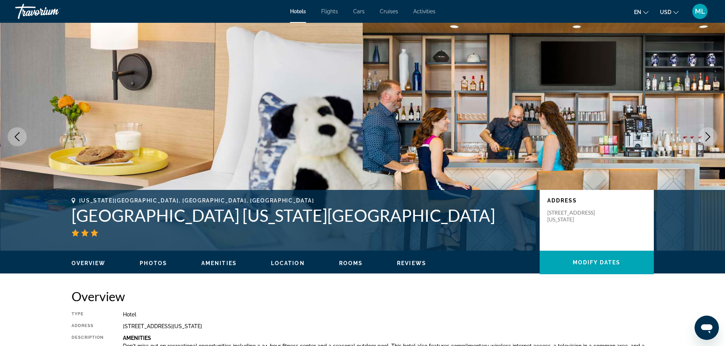
click at [707, 136] on icon "Next image" at bounding box center [707, 136] width 9 height 9
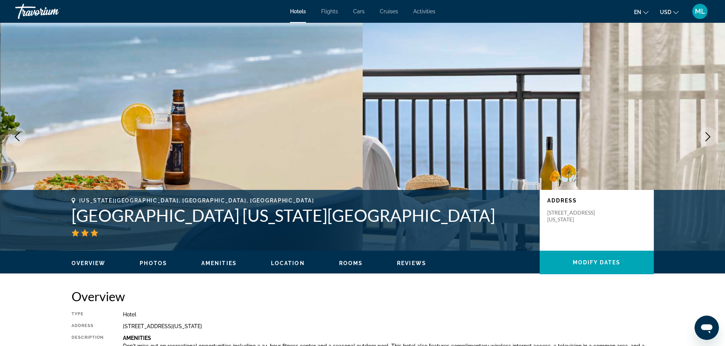
click at [707, 136] on icon "Next image" at bounding box center [707, 136] width 9 height 9
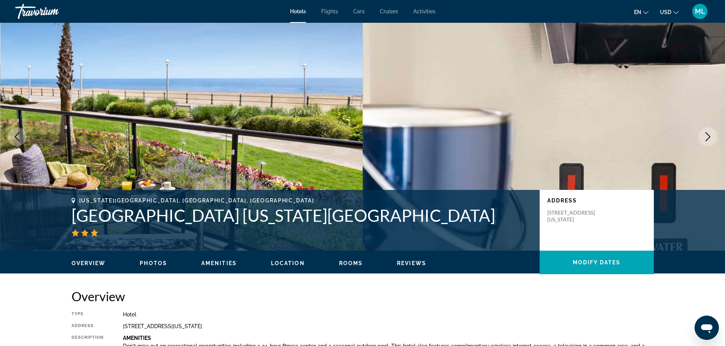
click at [707, 136] on icon "Next image" at bounding box center [707, 136] width 9 height 9
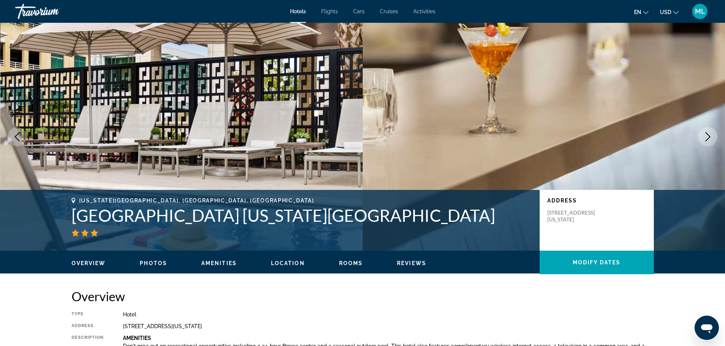
click at [707, 136] on icon "Next image" at bounding box center [707, 136] width 9 height 9
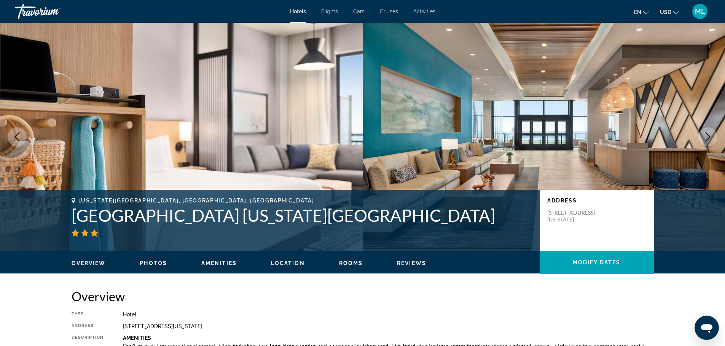
click at [707, 136] on icon "Next image" at bounding box center [707, 136] width 9 height 9
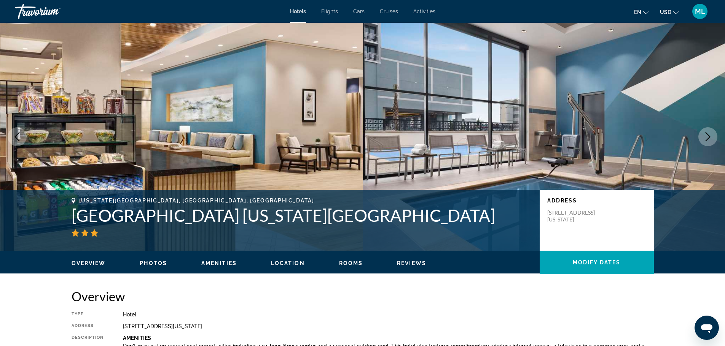
click at [707, 136] on icon "Next image" at bounding box center [707, 136] width 9 height 9
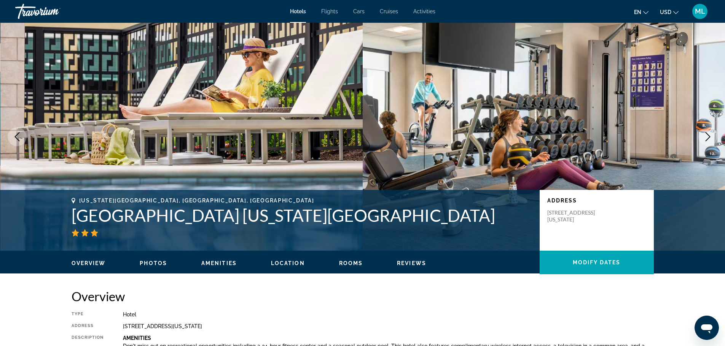
click at [707, 136] on icon "Next image" at bounding box center [707, 136] width 9 height 9
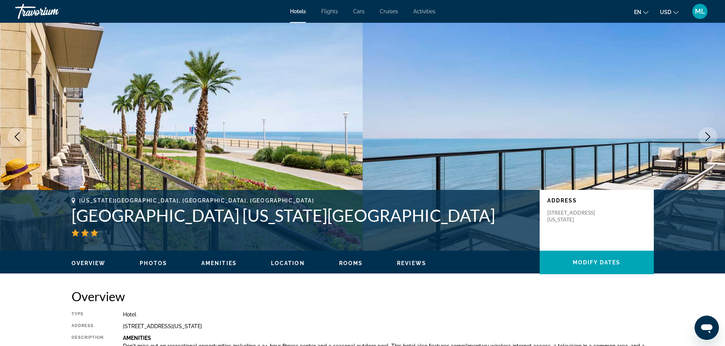
click at [707, 136] on icon "Next image" at bounding box center [707, 136] width 9 height 9
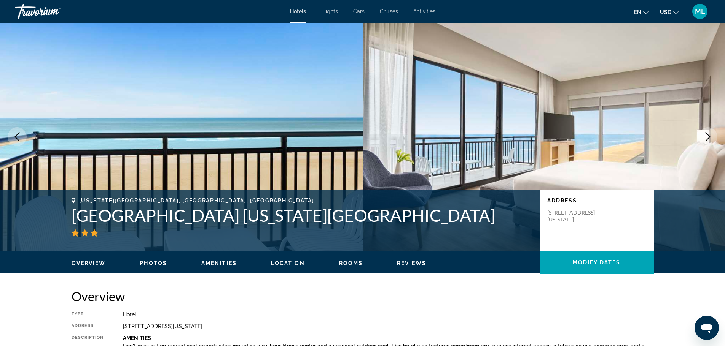
click at [707, 136] on icon "Next image" at bounding box center [707, 136] width 9 height 9
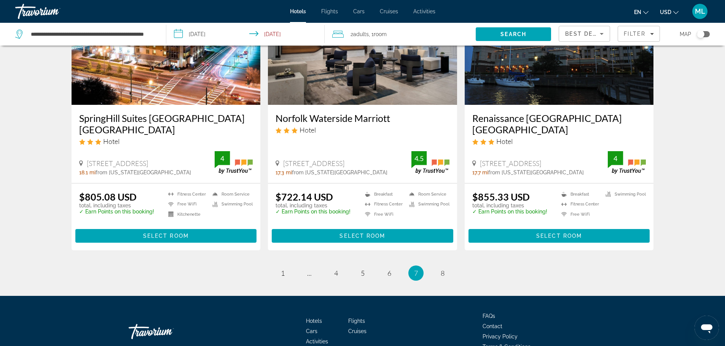
scroll to position [958, 0]
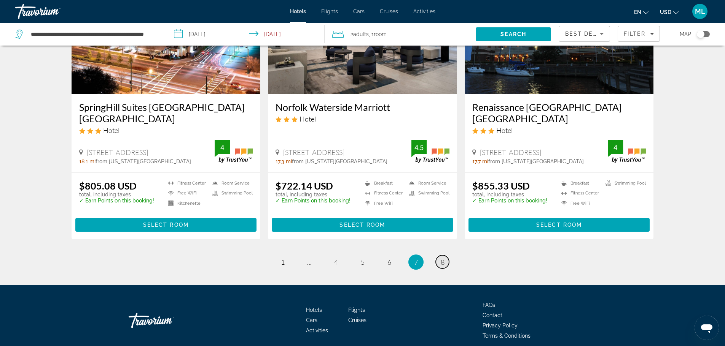
click at [443, 258] on span "8" at bounding box center [442, 262] width 4 height 8
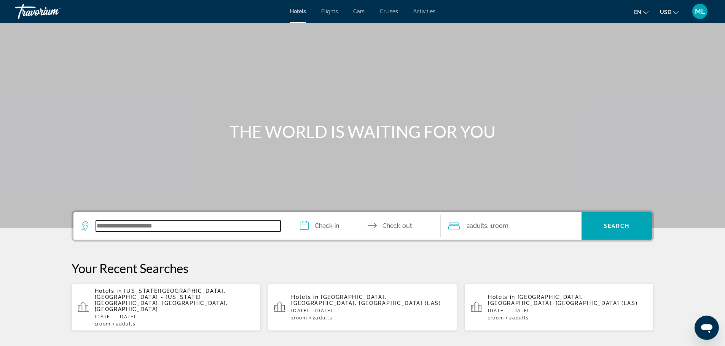
click at [197, 229] on input "Search hotel destination" at bounding box center [188, 226] width 184 height 11
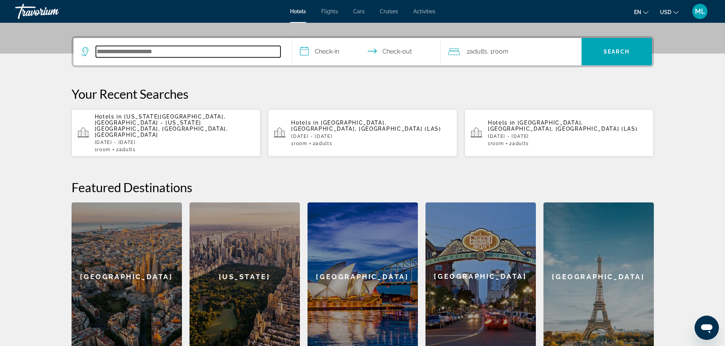
scroll to position [186, 0]
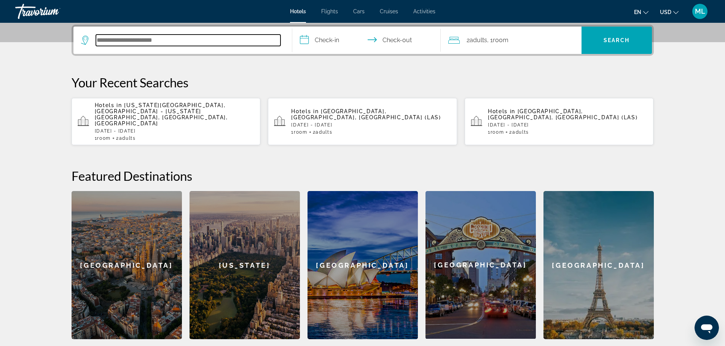
click at [151, 41] on input "Search hotel destination" at bounding box center [188, 40] width 184 height 11
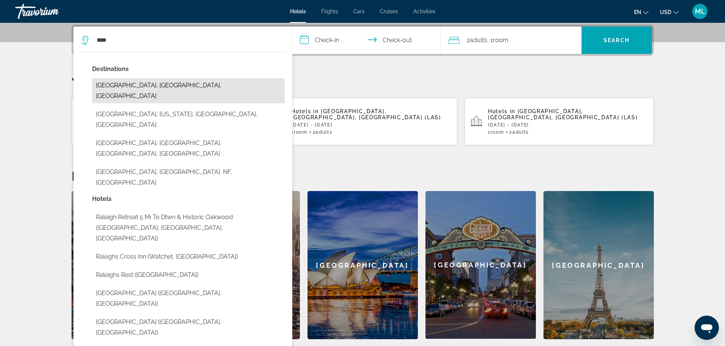
click at [156, 84] on button "Raleigh, NC, United States" at bounding box center [188, 90] width 192 height 25
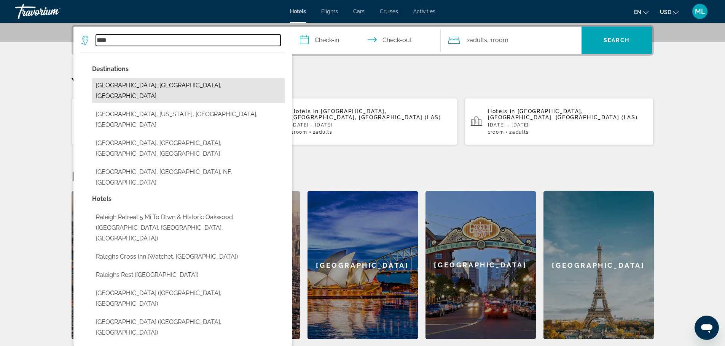
type input "**********"
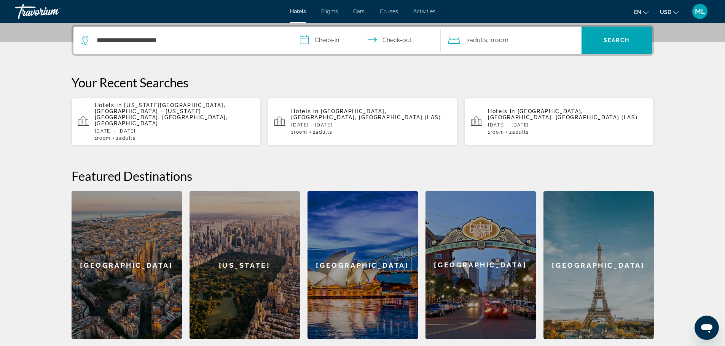
click at [303, 38] on input "**********" at bounding box center [367, 42] width 151 height 30
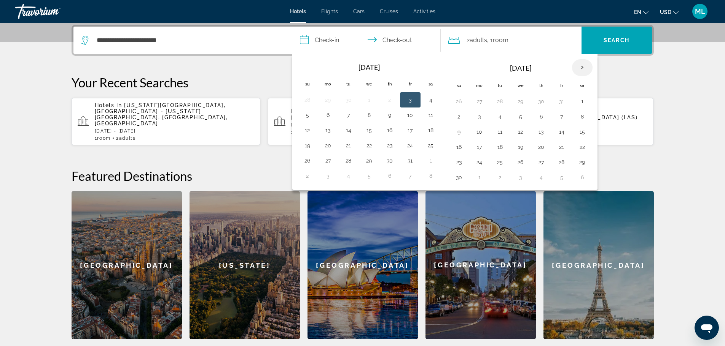
click at [581, 66] on th "Next month" at bounding box center [582, 67] width 21 height 17
click at [502, 162] on button "30" at bounding box center [500, 162] width 12 height 11
click at [389, 160] on button "27" at bounding box center [389, 162] width 12 height 11
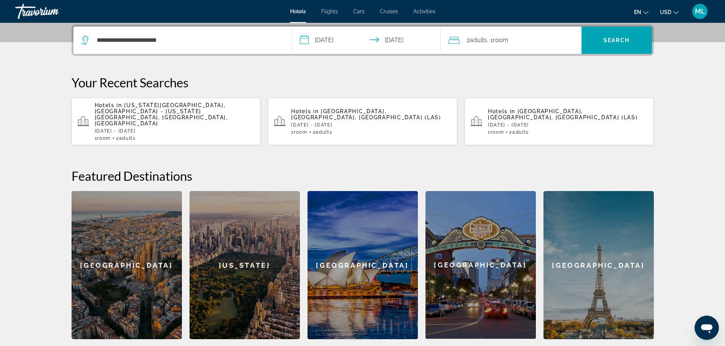
click at [305, 39] on input "**********" at bounding box center [367, 42] width 151 height 30
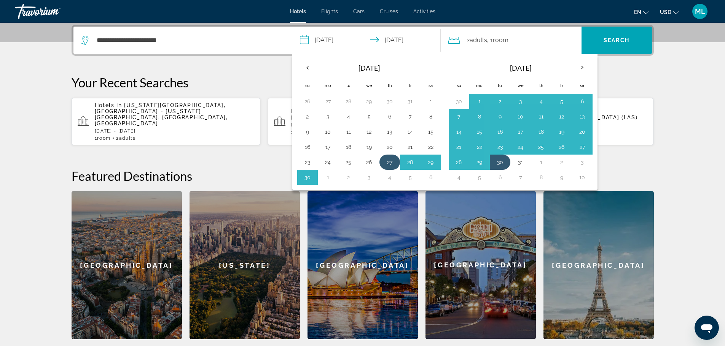
click at [390, 159] on button "27" at bounding box center [389, 162] width 12 height 11
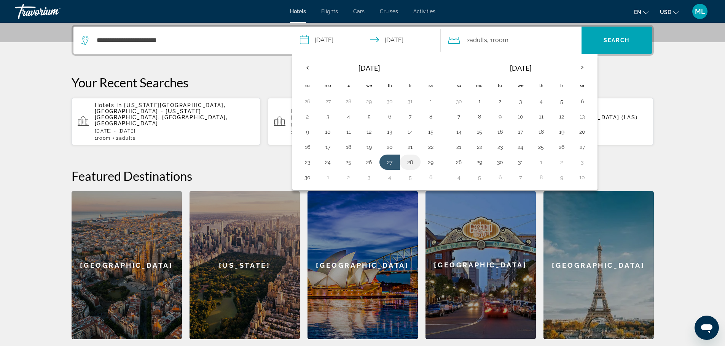
click at [411, 161] on button "28" at bounding box center [410, 162] width 12 height 11
type input "**********"
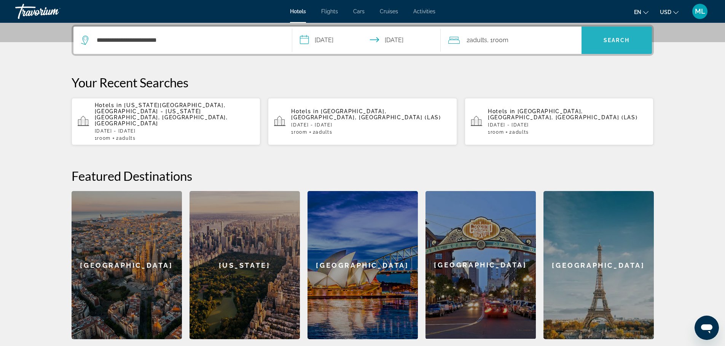
click at [635, 42] on span "Search" at bounding box center [616, 40] width 70 height 18
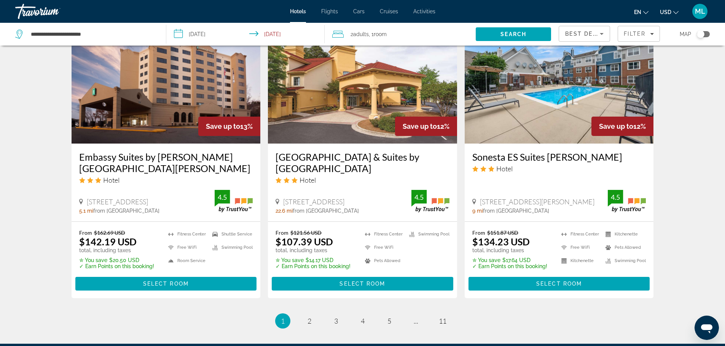
scroll to position [928, 0]
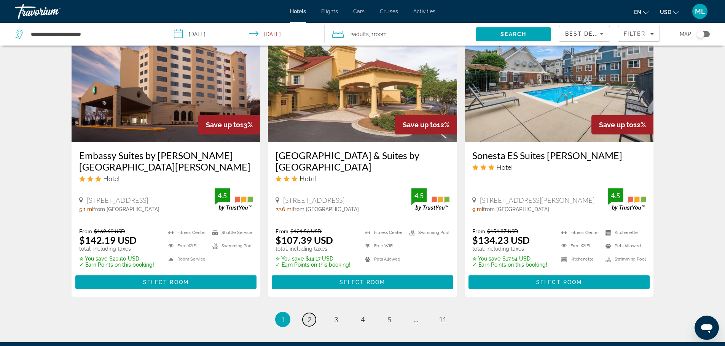
click at [312, 316] on link "page 2" at bounding box center [308, 319] width 13 height 13
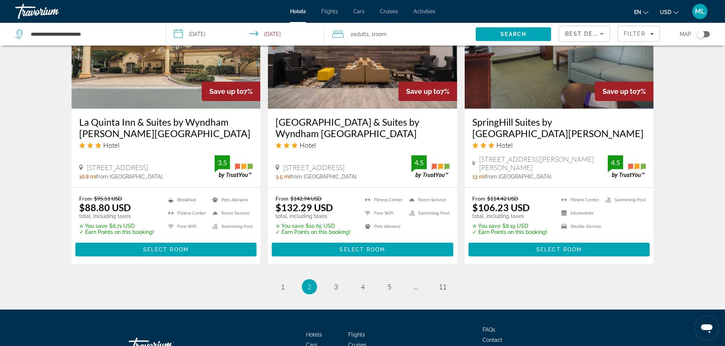
scroll to position [974, 0]
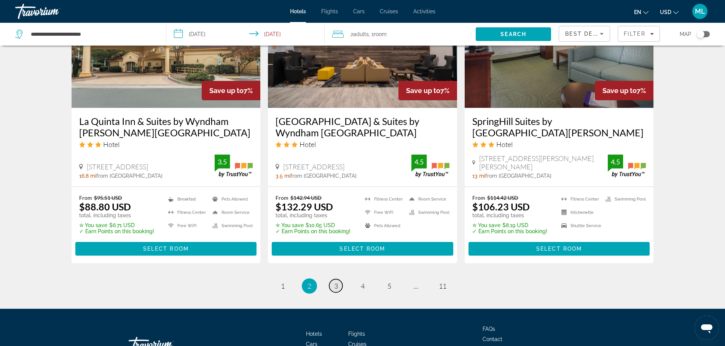
click at [334, 282] on span "3" at bounding box center [336, 286] width 4 height 8
